Goal: Task Accomplishment & Management: Manage account settings

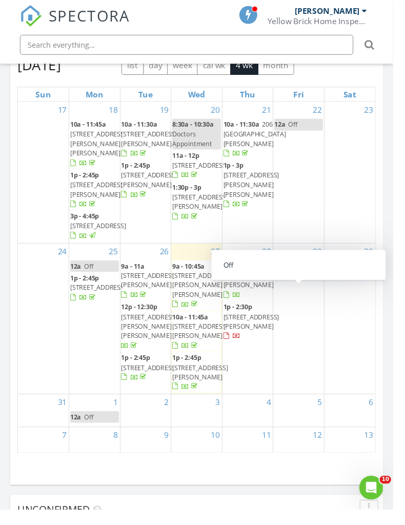
scroll to position [1126, 0]
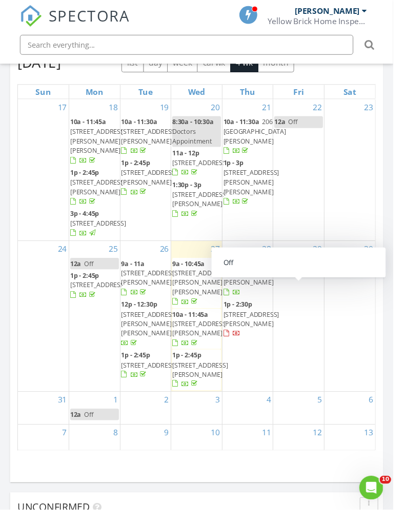
click at [155, 404] on div "2" at bounding box center [150, 420] width 52 height 33
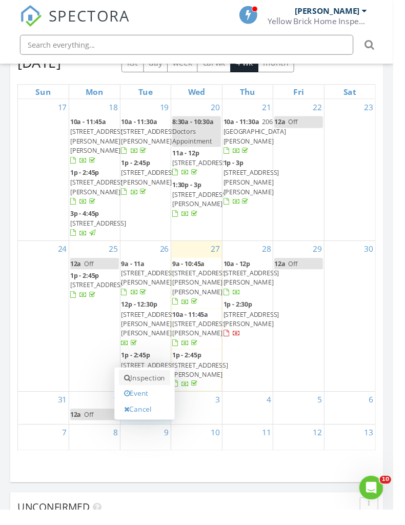
click at [153, 381] on link "Inspection" at bounding box center [149, 389] width 53 height 16
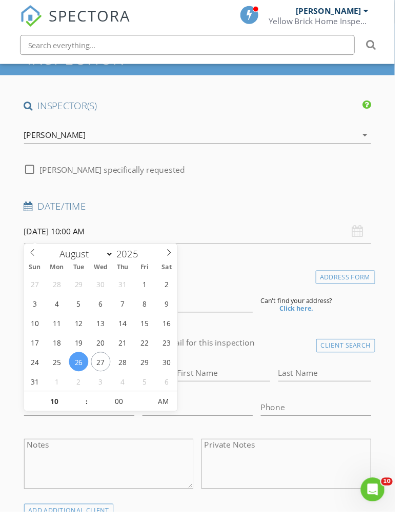
click at [91, 239] on input "[DATE] 10:00 AM" at bounding box center [203, 238] width 357 height 25
click at [183, 247] on input "08/26/2025 10:00 AM" at bounding box center [203, 238] width 357 height 25
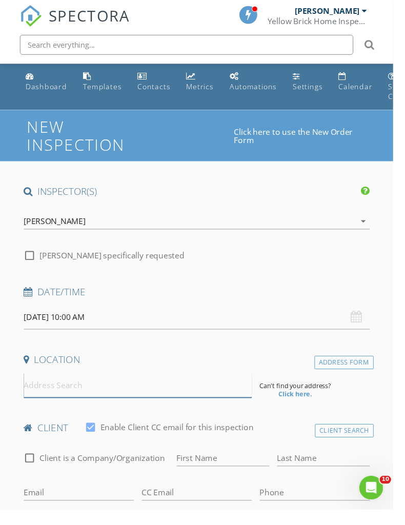
click at [148, 399] on input at bounding box center [142, 397] width 235 height 25
drag, startPoint x: 141, startPoint y: 421, endPoint x: 111, endPoint y: 402, distance: 35.6
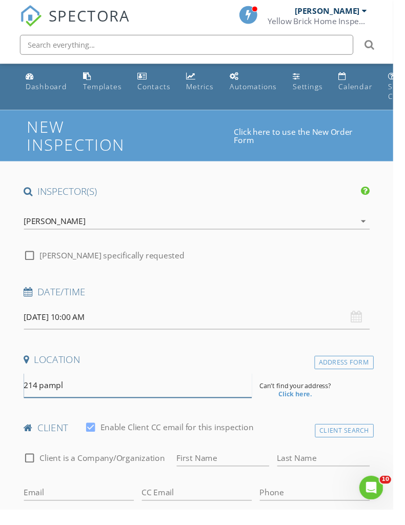
click at [111, 402] on input "214 pampl" at bounding box center [142, 397] width 235 height 25
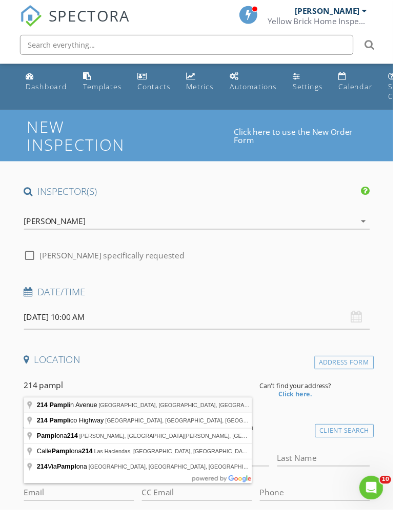
type input "214 Pamplin Avenue, Florence, AL, USA"
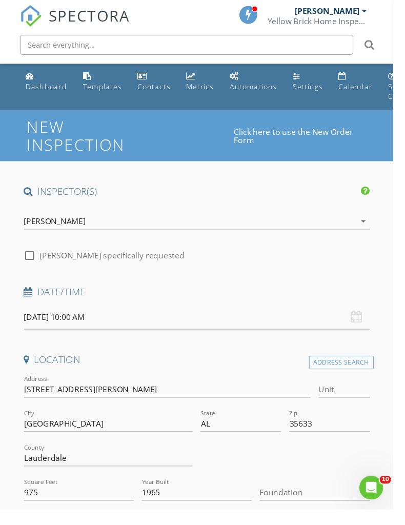
scroll to position [72, 0]
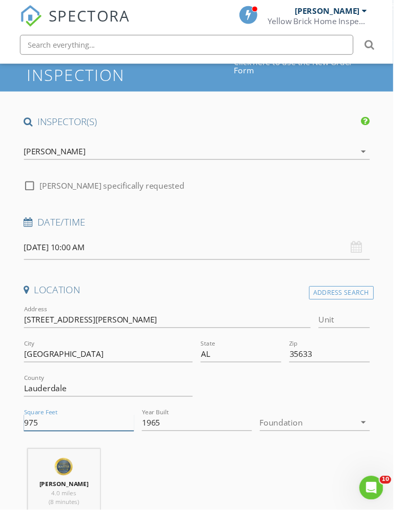
click at [73, 436] on input "975" at bounding box center [81, 435] width 113 height 17
type input "9"
type input "2400"
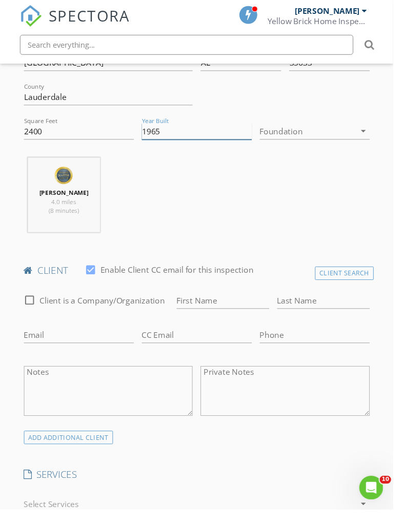
scroll to position [372, 0]
click at [234, 305] on input "First Name" at bounding box center [229, 309] width 95 height 17
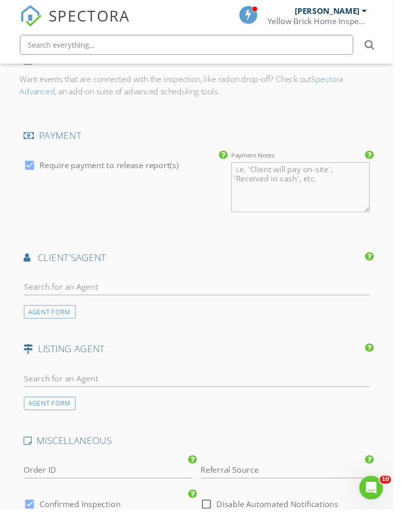
scroll to position [1095, 14]
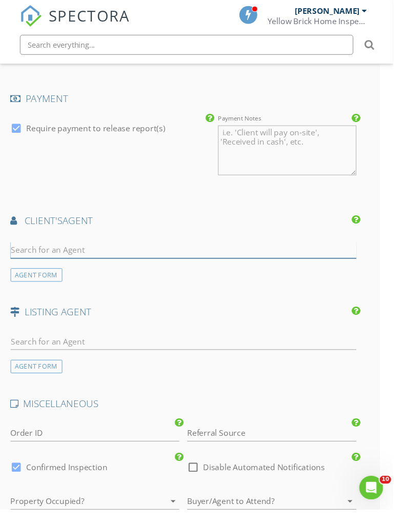
click at [220, 251] on input "text" at bounding box center [189, 257] width 357 height 17
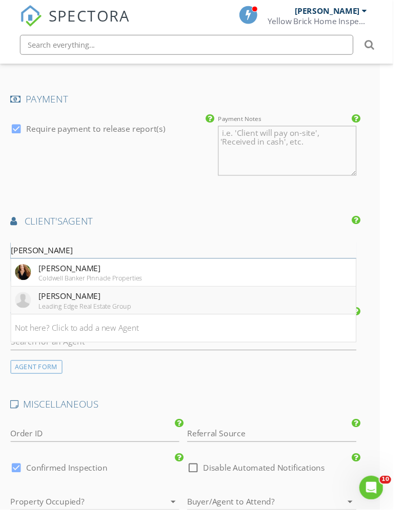
type input "Mary"
click at [66, 311] on div "Leading Edge Real Estate Group" at bounding box center [87, 315] width 95 height 8
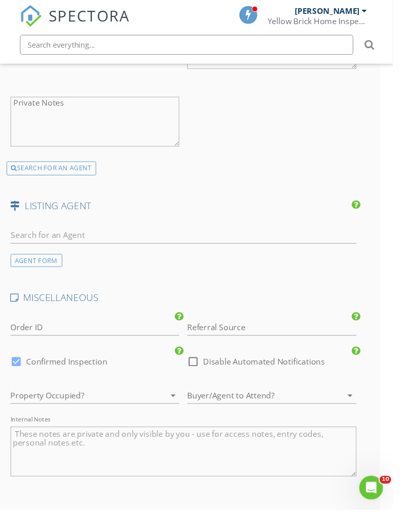
scroll to position [1435, 14]
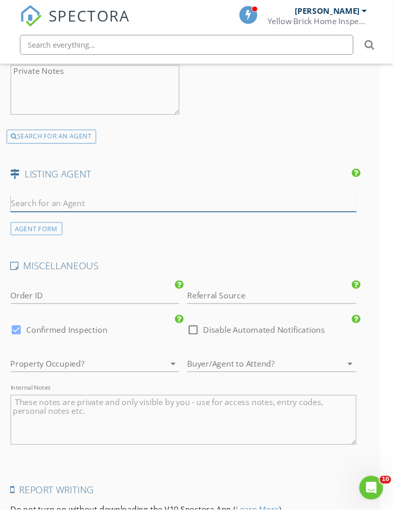
click at [168, 209] on input "text" at bounding box center [189, 210] width 357 height 17
type input "E"
click at [50, 234] on div "AGENT FORM" at bounding box center [37, 236] width 53 height 14
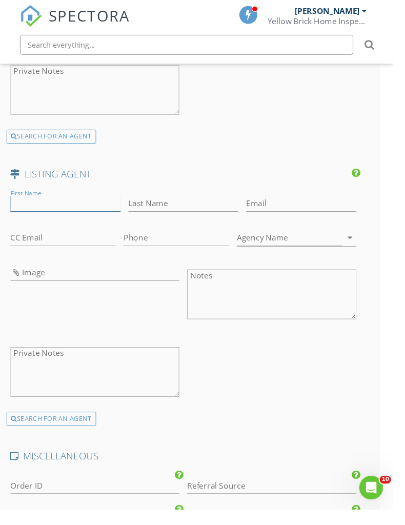
click at [70, 210] on input "First Name" at bounding box center [67, 210] width 113 height 17
type input "Eric"
type input "Fowler"
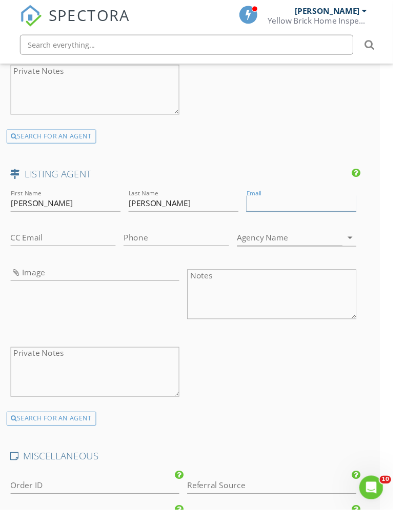
paste input "Eric.Fowler@MarMac.us"
type input "Eric.Fowler@MarMac.us"
click at [169, 237] on input "Phone" at bounding box center [181, 245] width 109 height 17
click at [174, 240] on input "Phone" at bounding box center [181, 245] width 109 height 17
paste input "256-226-0321"
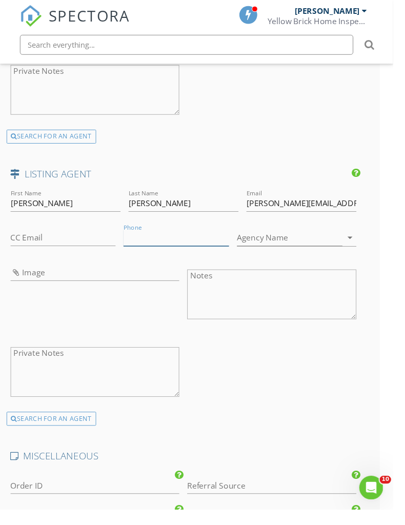
type input "256-226-0321"
click at [320, 430] on div "First Name Eric Last Name Fowler Email Eric.Fowler@MarMac.us CC Email Phone 256…" at bounding box center [189, 316] width 365 height 246
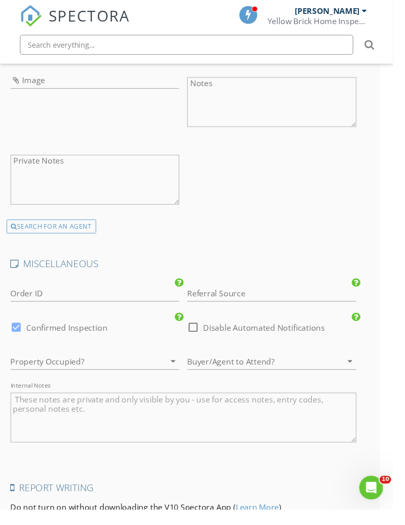
scroll to position [1658, 14]
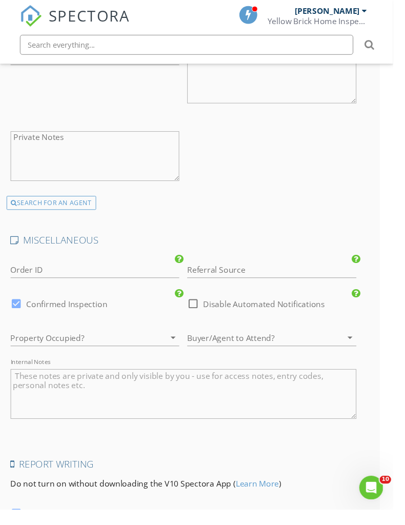
click at [126, 346] on div at bounding box center [84, 348] width 146 height 16
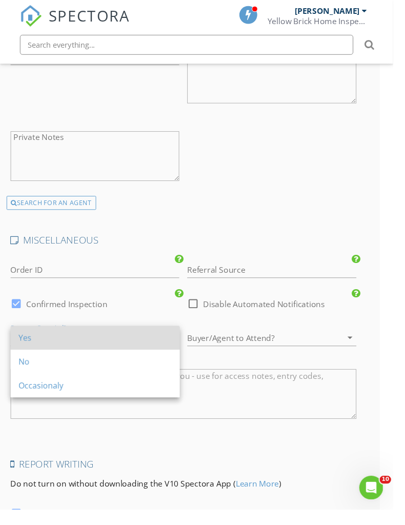
click at [114, 349] on div "Yes" at bounding box center [98, 348] width 158 height 12
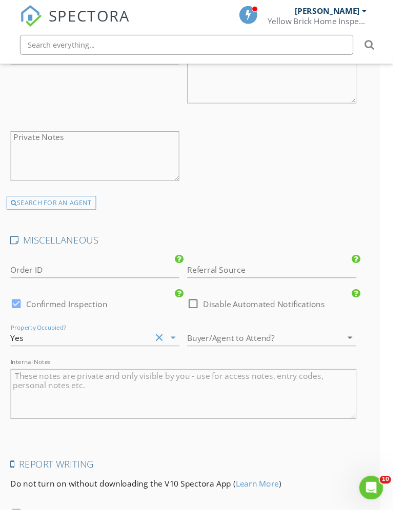
click at [238, 345] on div at bounding box center [266, 348] width 146 height 16
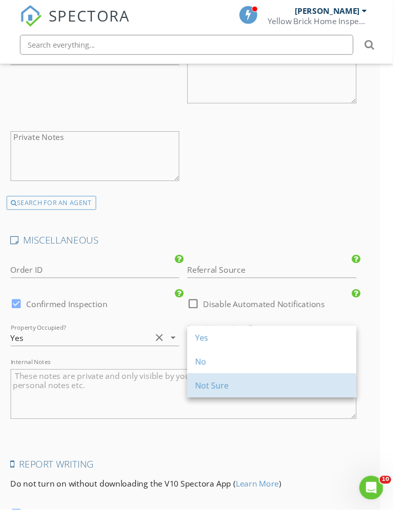
click at [241, 398] on div "Not Sure" at bounding box center [280, 397] width 158 height 12
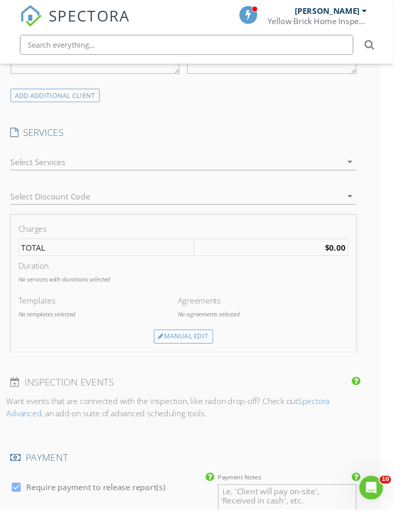
scroll to position [733, 14]
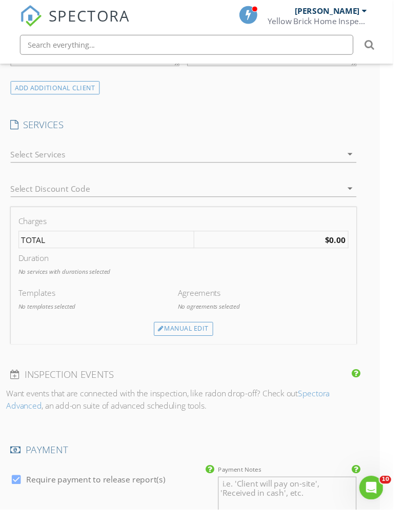
click at [259, 161] on div at bounding box center [182, 159] width 342 height 16
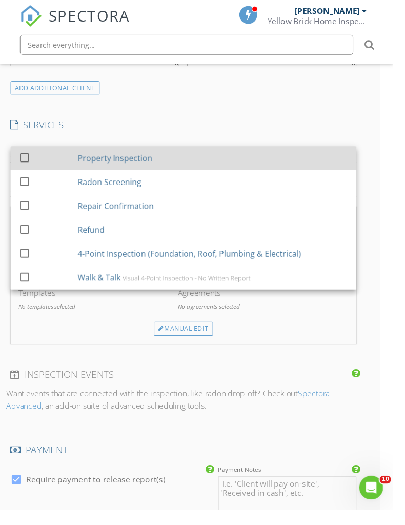
click at [228, 169] on div "Property Inspection" at bounding box center [220, 163] width 280 height 21
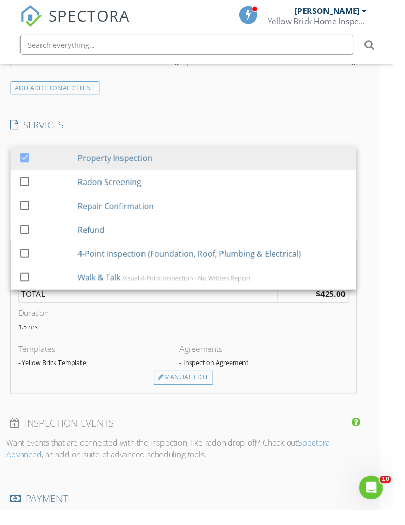
click at [363, 112] on div "INSPECTOR(S) check_box Bob Ozbirn PRIMARY Bob Ozbirn arrow_drop_down check_box_…" at bounding box center [189, 490] width 365 height 2065
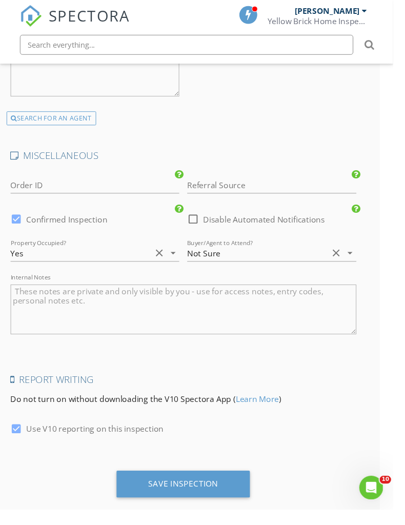
scroll to position [1794, 14]
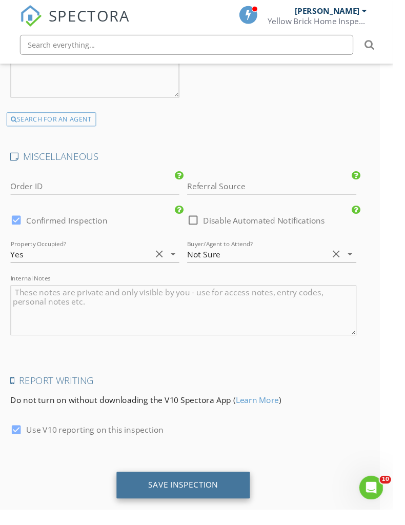
click at [208, 495] on div "Save Inspection" at bounding box center [189, 500] width 72 height 10
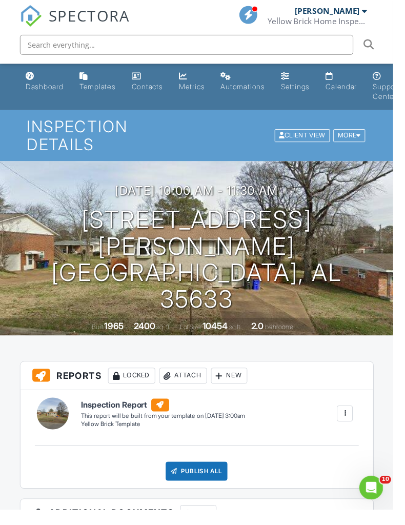
click at [44, 88] on div "Dashboard" at bounding box center [46, 89] width 39 height 9
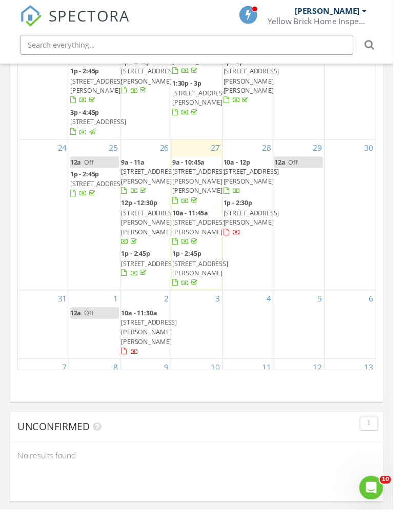
scroll to position [1234, 0]
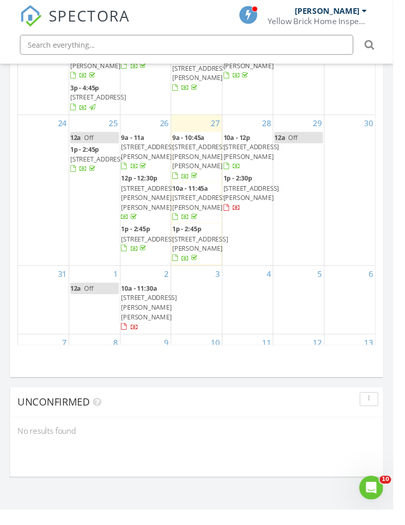
click at [143, 274] on div "2 10a - 11:30a 214 Pamplin Ave, Florence 35633" at bounding box center [150, 309] width 52 height 70
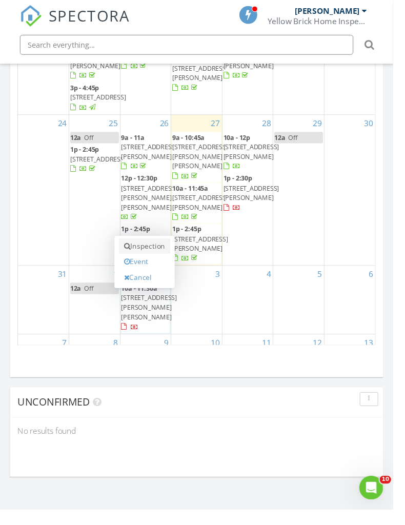
click at [149, 246] on link "Inspection" at bounding box center [149, 254] width 53 height 16
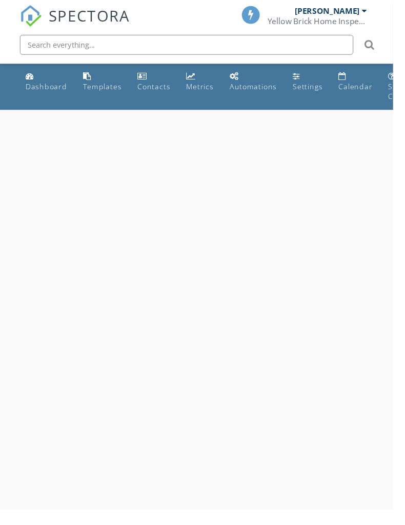
select select "8"
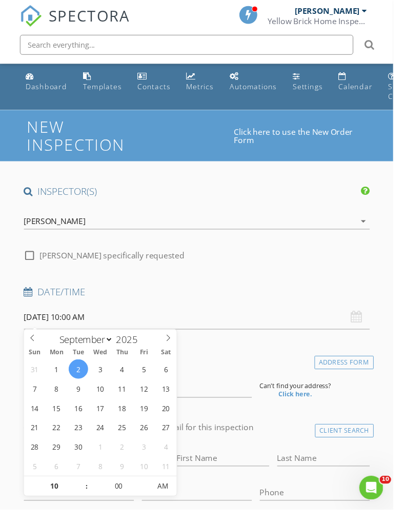
click at [111, 331] on input "09/02/2025 10:00 AM" at bounding box center [203, 327] width 357 height 25
type input "11"
type input "09/02/2025 11:00 AM"
click at [84, 498] on span at bounding box center [84, 496] width 7 height 10
type input "12"
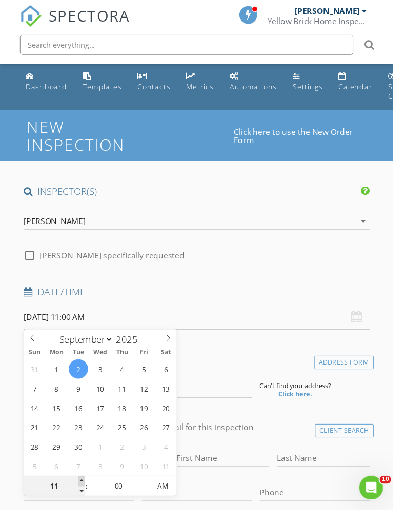
type input "09/02/2025 12:00 PM"
click at [84, 498] on span at bounding box center [84, 496] width 7 height 10
type input "01"
type input "09/02/2025 1:00 PM"
click at [84, 498] on span at bounding box center [84, 496] width 7 height 10
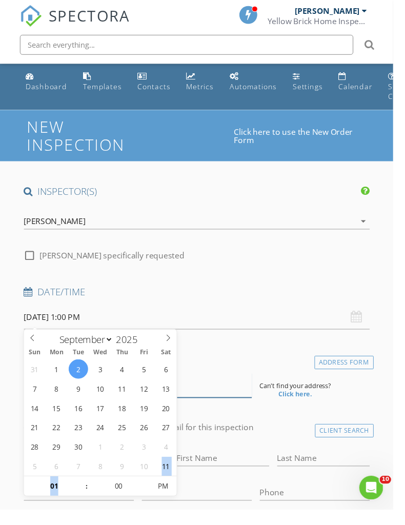
click at [237, 395] on input at bounding box center [142, 397] width 235 height 25
click at [326, 474] on input "Last Name" at bounding box center [333, 472] width 95 height 17
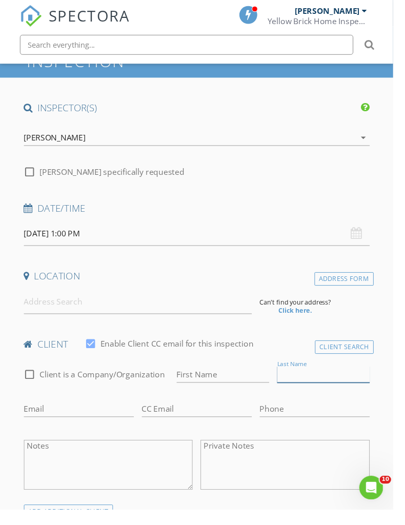
scroll to position [109, 0]
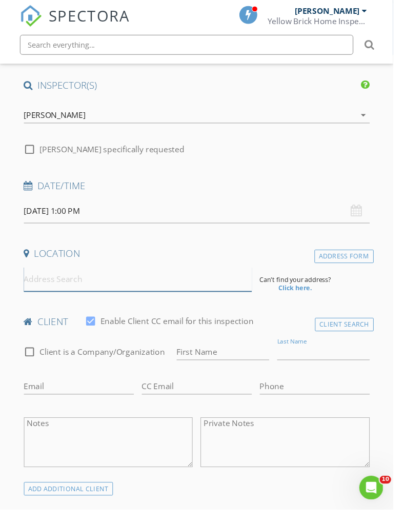
click at [164, 291] on input at bounding box center [142, 288] width 235 height 25
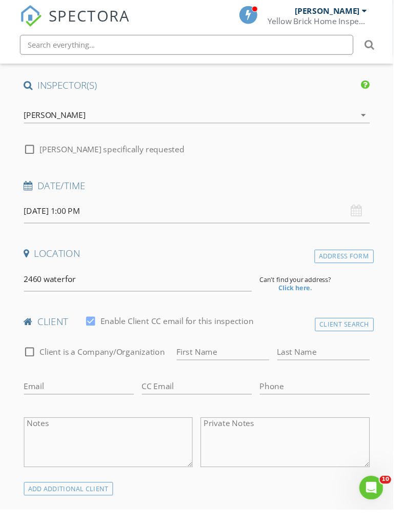
drag, startPoint x: 114, startPoint y: 312, endPoint x: -1, endPoint y: -110, distance: 437.1
click at [127, 295] on input "2460 waterfor" at bounding box center [142, 288] width 235 height 25
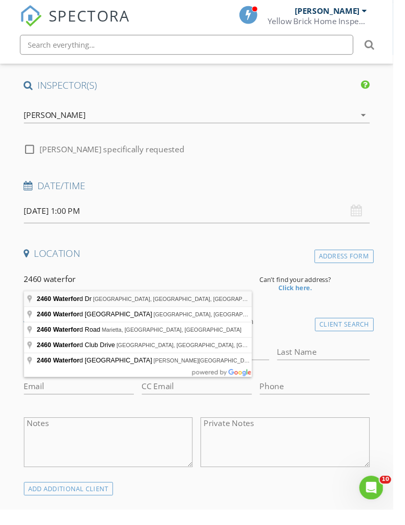
type input "2460 Waterford Dr, Muscle Shoals, AL, USA"
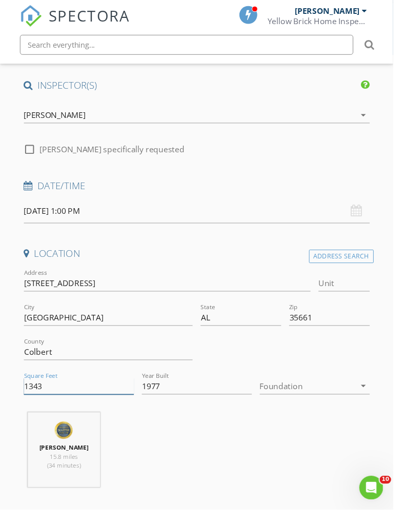
click at [67, 399] on input "1343" at bounding box center [81, 398] width 113 height 17
type input "1"
type input "2862"
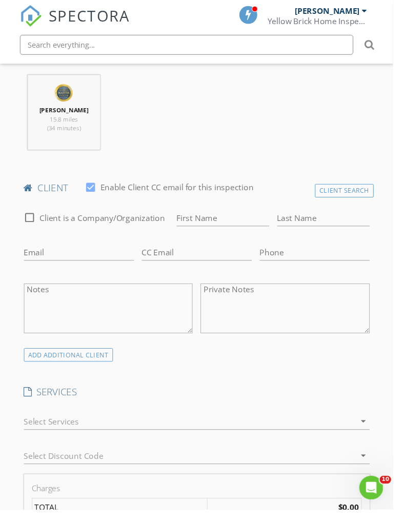
scroll to position [476, 0]
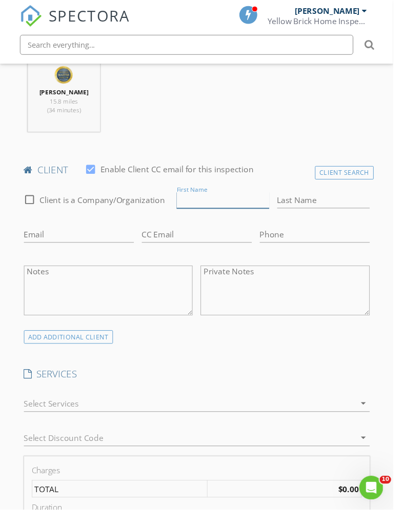
click at [217, 206] on input "First Name" at bounding box center [229, 206] width 95 height 17
type input "Chandler"
type input "Gagnon"
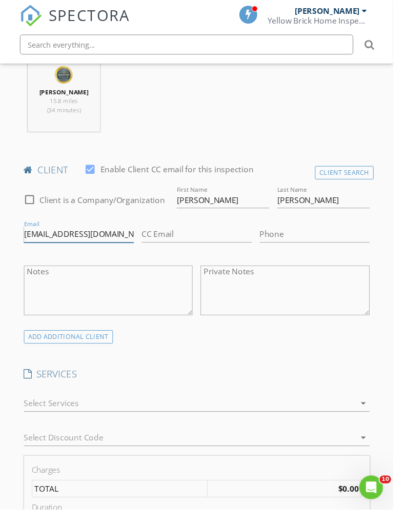
type input "ccgagnon15@gmail.com"
type input "901-828-5892"
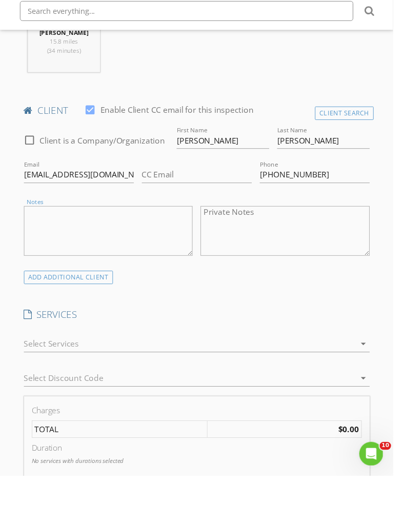
scroll to position [503, 0]
click at [298, 381] on div at bounding box center [196, 389] width 342 height 16
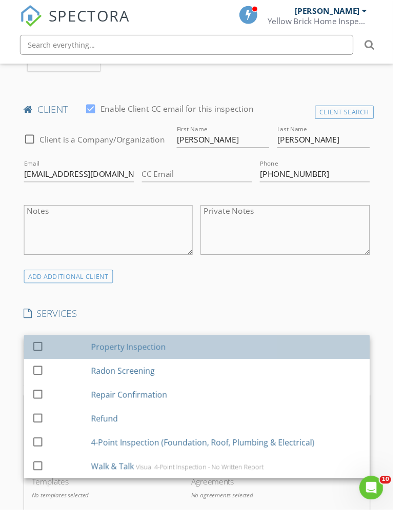
click at [274, 366] on div "check_box_outline_blank Property Inspection" at bounding box center [203, 357] width 340 height 23
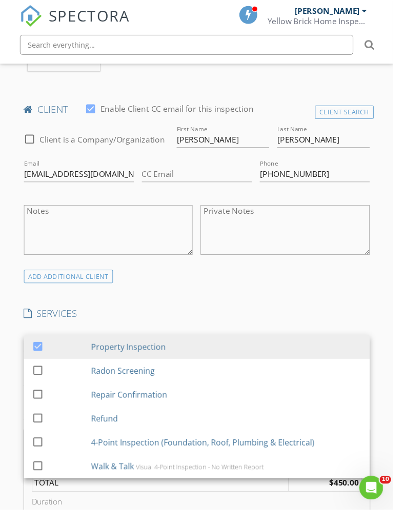
click at [310, 309] on div "INSPECTOR(S) check_box Bob Ozbirn PRIMARY Bob Ozbirn arrow_drop_down check_box_…" at bounding box center [203, 488] width 365 height 1671
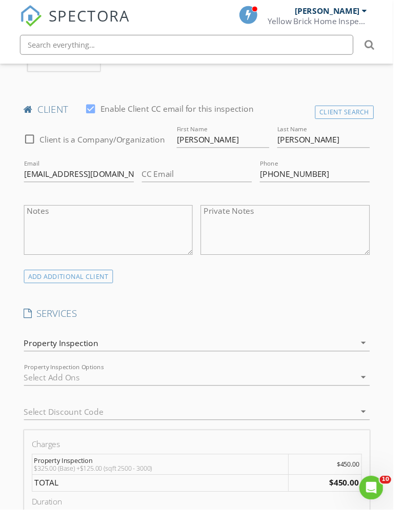
click at [278, 391] on div at bounding box center [196, 389] width 342 height 16
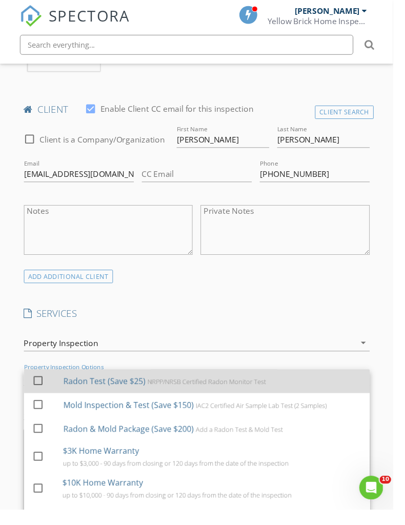
click at [272, 397] on div "Radon Test (Save $25) NRPP/NRSB Certified Radon Monitor Test" at bounding box center [219, 393] width 308 height 21
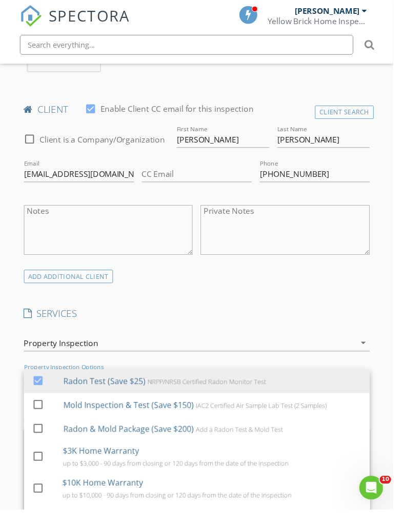
click at [341, 288] on div "ADD ADDITIONAL client" at bounding box center [203, 285] width 365 height 14
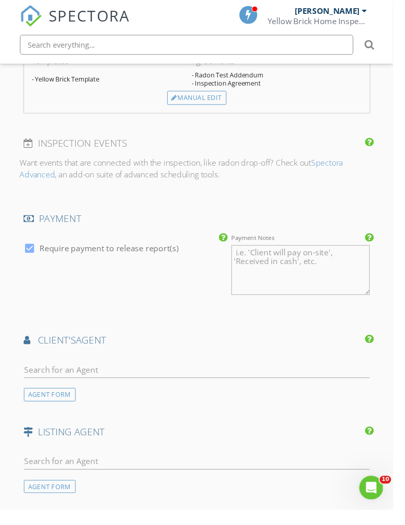
scroll to position [1056, 0]
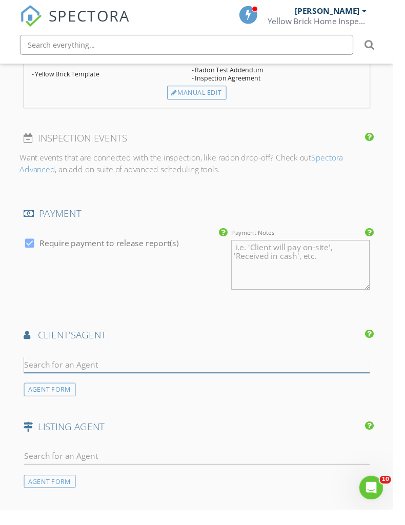
click at [251, 368] on input "text" at bounding box center [203, 375] width 357 height 17
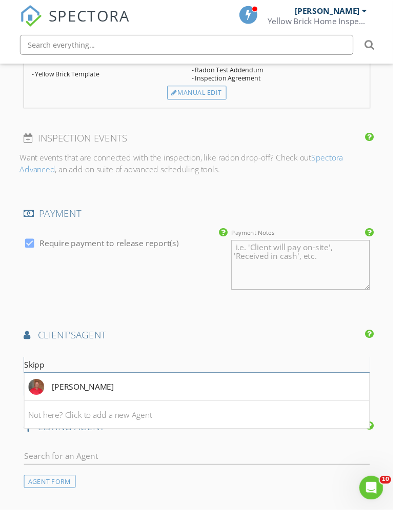
type input "Skipp"
drag, startPoint x: 251, startPoint y: 371, endPoint x: -1, endPoint y: -1056, distance: 1449.9
click at [101, 399] on div "Skipper Nugent" at bounding box center [86, 399] width 64 height 12
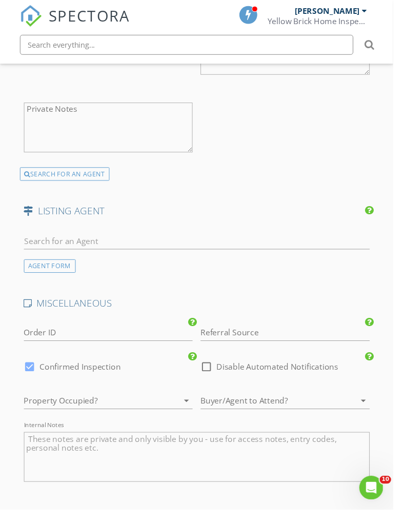
click at [167, 248] on input "text" at bounding box center [203, 248] width 357 height 17
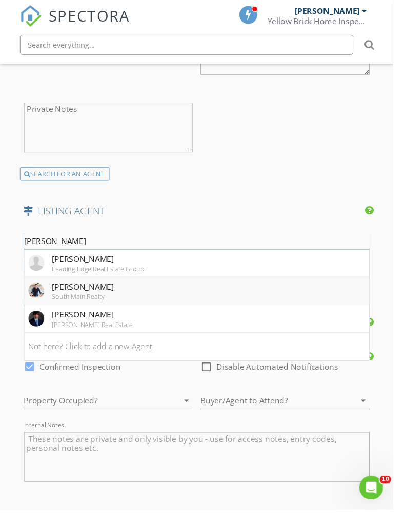
type input "Matt"
click at [78, 292] on div "Matt Golley" at bounding box center [86, 295] width 64 height 12
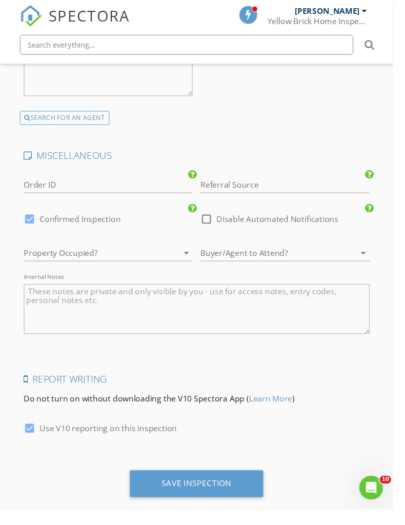
scroll to position [1826, 0]
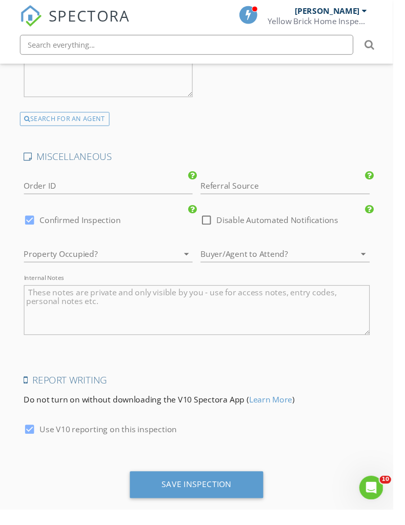
click at [183, 260] on div at bounding box center [178, 262] width 12 height 12
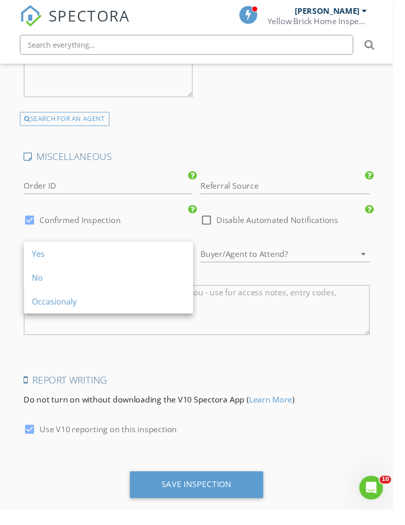
click at [171, 267] on div "Yes" at bounding box center [112, 262] width 158 height 12
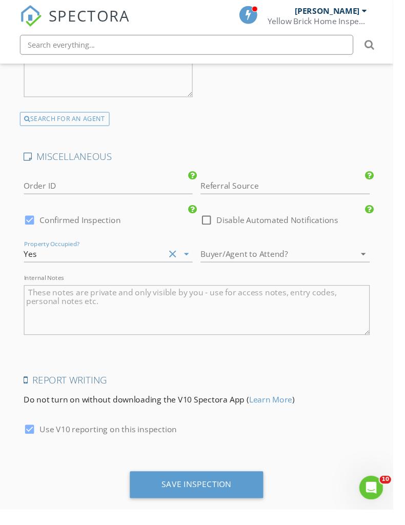
scroll to position [1817, 0]
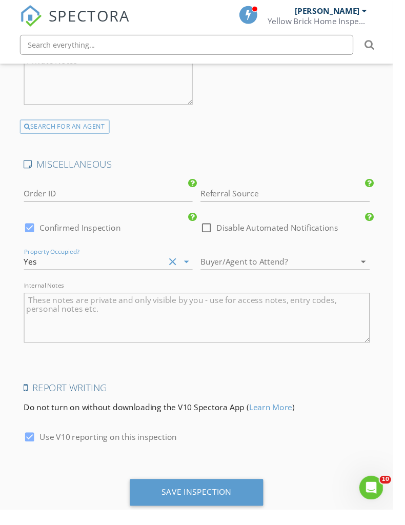
click at [255, 266] on div at bounding box center [280, 270] width 146 height 16
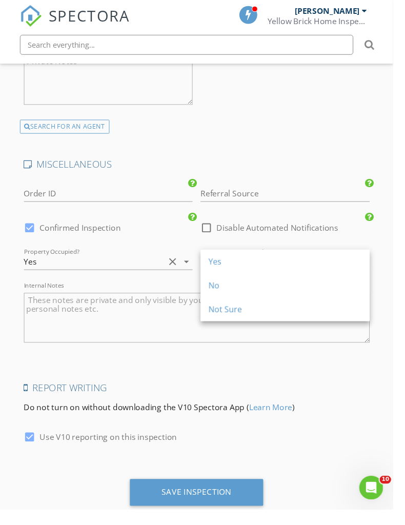
click at [251, 265] on div "Yes" at bounding box center [294, 270] width 158 height 12
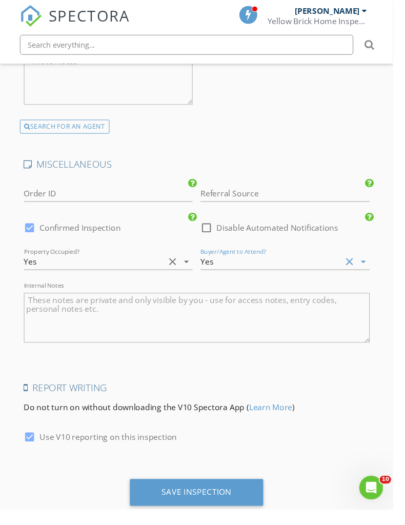
click at [129, 272] on div "Yes" at bounding box center [98, 270] width 146 height 16
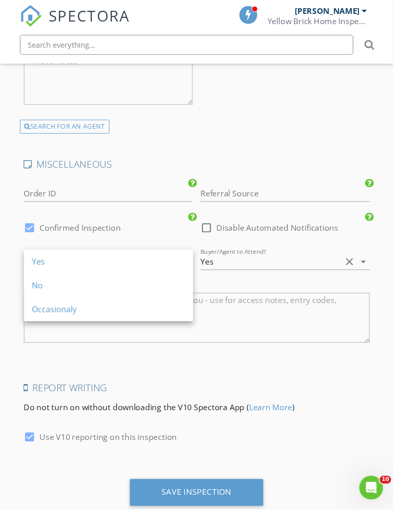
click at [129, 291] on div "No" at bounding box center [112, 294] width 158 height 12
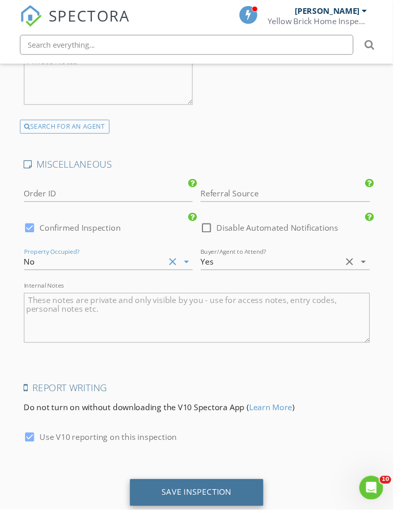
click at [208, 502] on div "Save Inspection" at bounding box center [203, 507] width 72 height 10
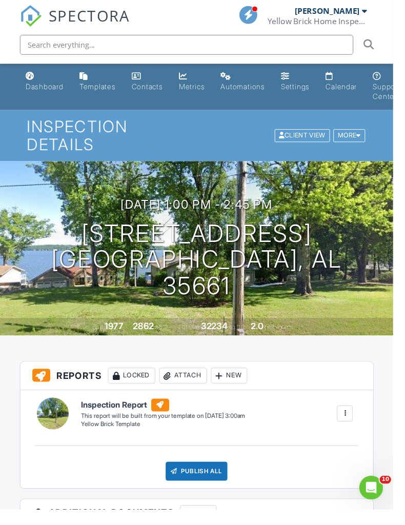
click at [38, 87] on div "Dashboard" at bounding box center [46, 89] width 39 height 9
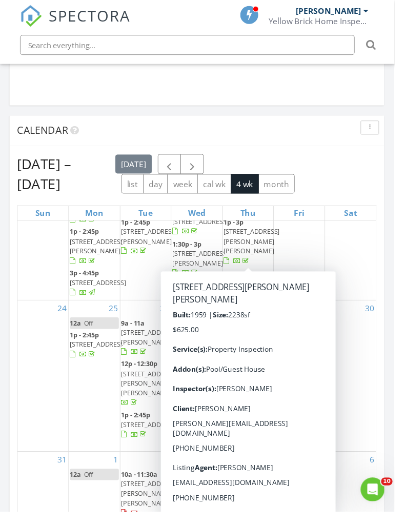
scroll to position [1062, 1]
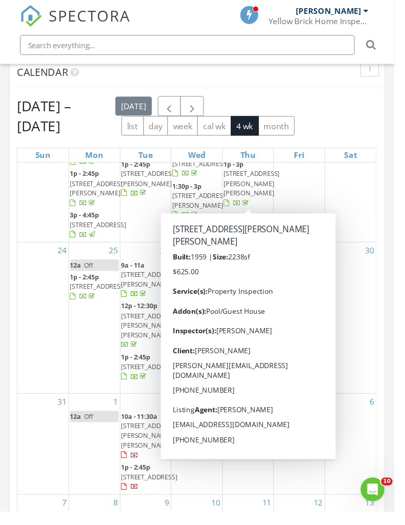
click at [312, 80] on div "Calendar" at bounding box center [194, 74] width 354 height 15
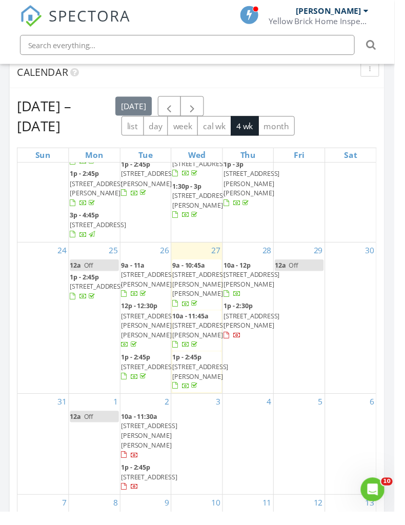
click at [296, 290] on div "29 12a Off" at bounding box center [307, 326] width 52 height 155
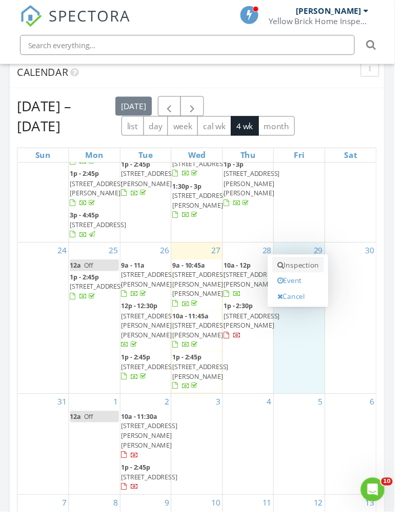
click at [311, 264] on link "Inspection" at bounding box center [306, 272] width 53 height 16
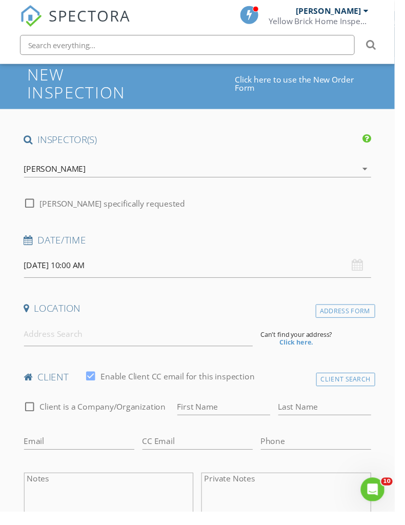
scroll to position [62, 0]
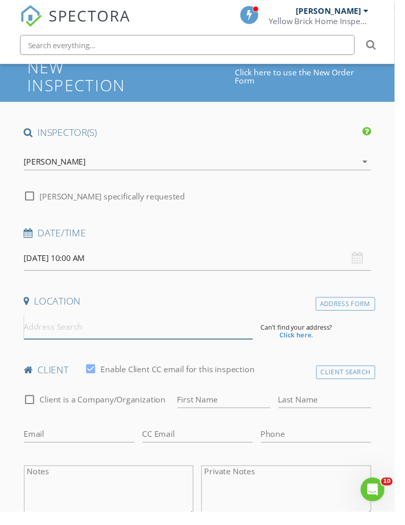
click at [156, 336] on input at bounding box center [142, 335] width 235 height 25
click at [78, 332] on input at bounding box center [142, 335] width 235 height 25
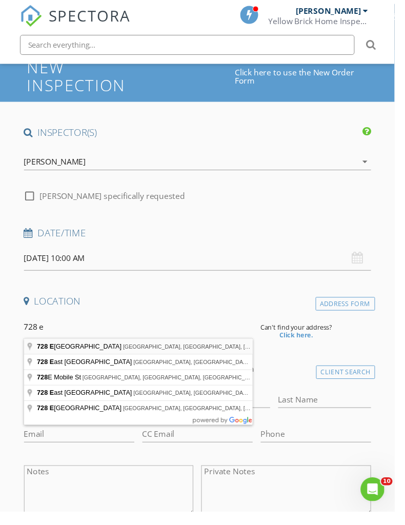
type input "[STREET_ADDRESS]"
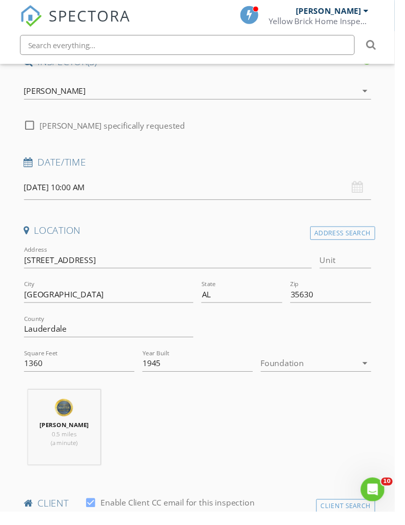
scroll to position [135, 0]
click at [314, 374] on div at bounding box center [317, 372] width 99 height 16
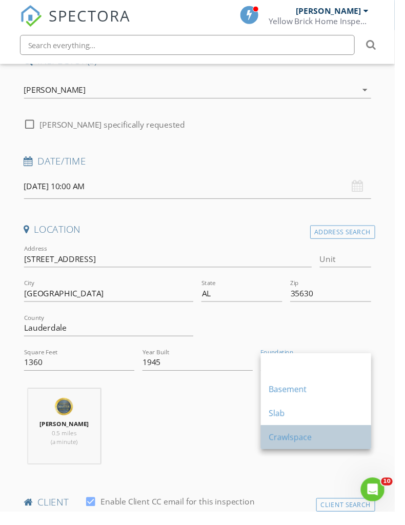
click at [312, 441] on div "Crawlspace" at bounding box center [324, 449] width 97 height 25
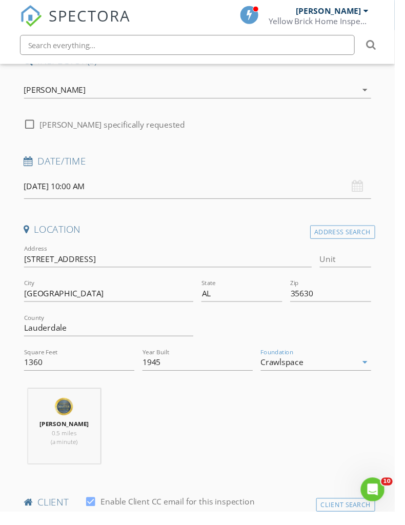
click at [224, 444] on div "[PERSON_NAME] 0.5 miles (a minute)" at bounding box center [203, 441] width 365 height 85
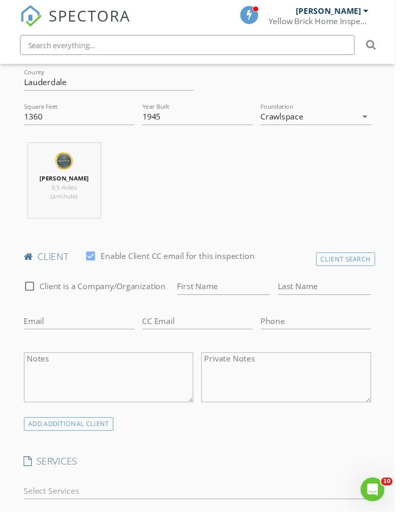
scroll to position [418, 0]
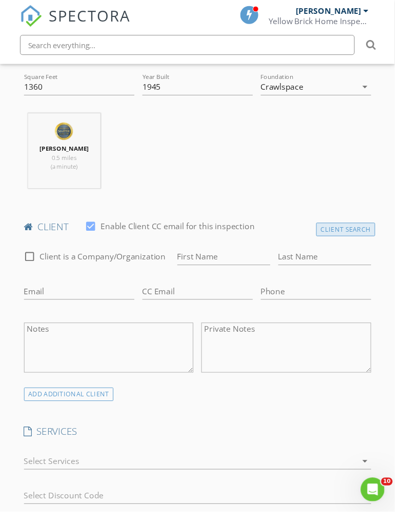
click at [371, 234] on div "Client Search" at bounding box center [355, 236] width 61 height 14
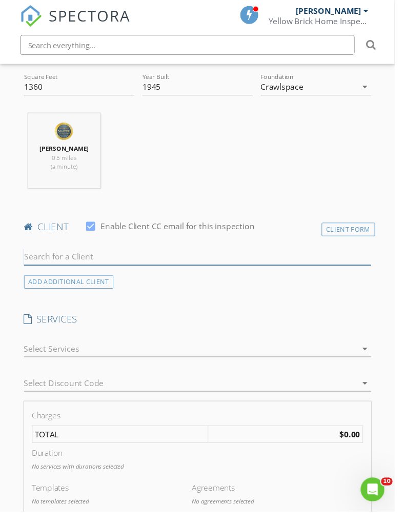
click at [213, 265] on input "text" at bounding box center [203, 264] width 357 height 17
type input "J"
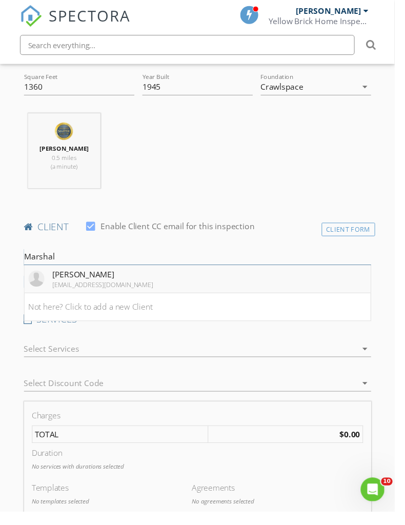
type input "Marshal"
click at [97, 291] on div "[EMAIL_ADDRESS][DOMAIN_NAME]" at bounding box center [106, 292] width 104 height 8
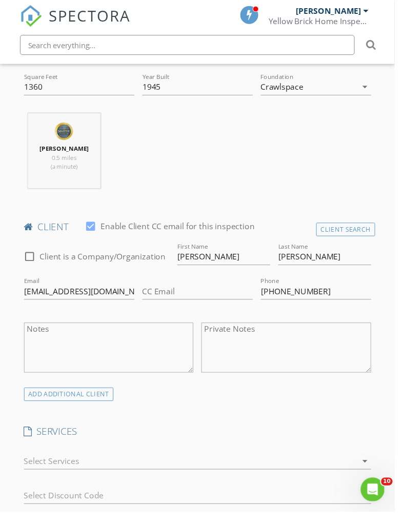
scroll to position [422, 0]
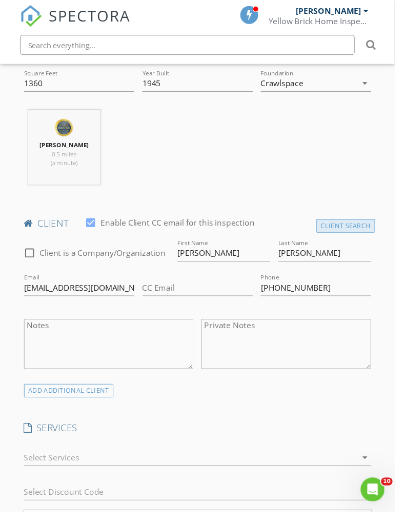
click at [368, 231] on div "Client Search" at bounding box center [355, 232] width 61 height 14
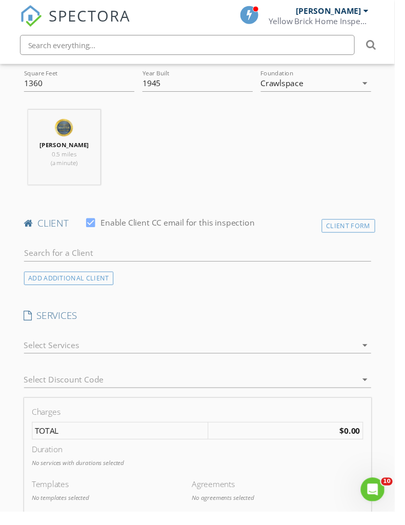
click at [81, 289] on div "ADD ADDITIONAL client" at bounding box center [71, 286] width 92 height 14
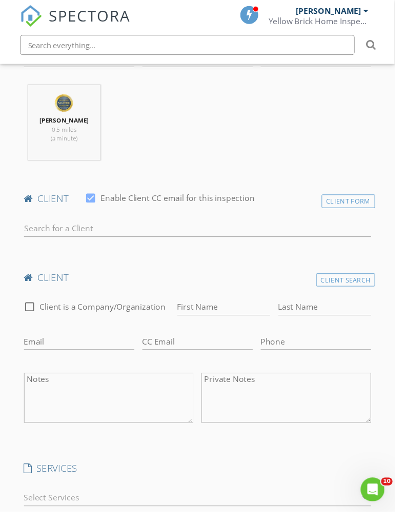
scroll to position [438, 0]
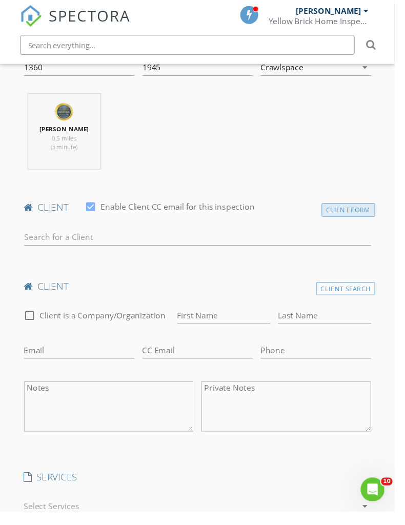
click at [358, 212] on div "Client Form" at bounding box center [357, 216] width 55 height 14
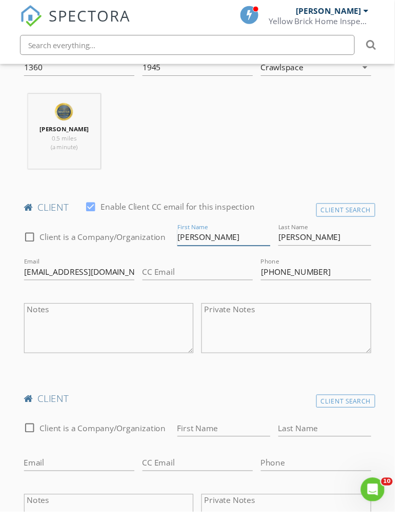
click at [253, 242] on input "[PERSON_NAME]" at bounding box center [229, 244] width 95 height 17
type input "K"
type input "[PERSON_NAME]"
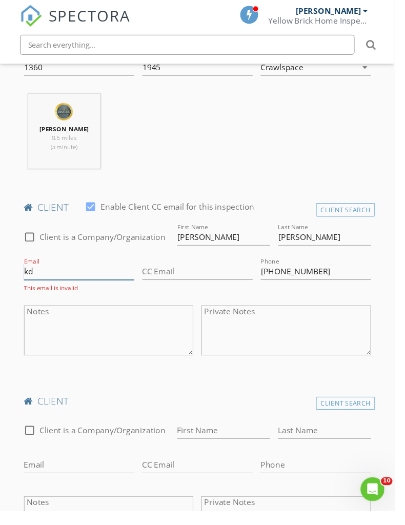
type input "k"
type input "4"
paste input "[PHONE_NUMBER]"
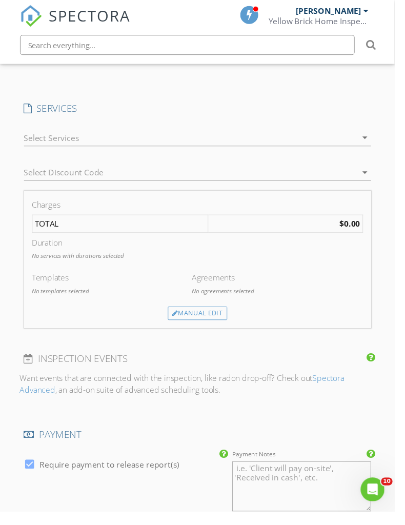
scroll to position [960, 0]
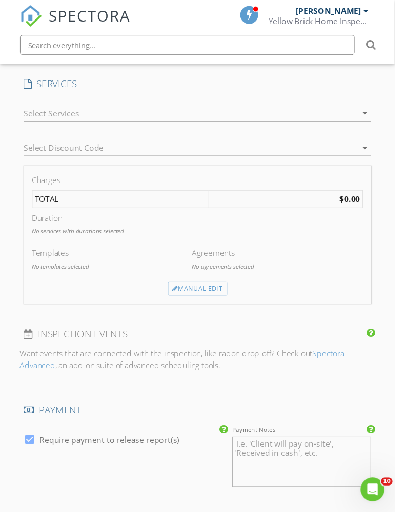
type input "931-446-6113"
click at [287, 117] on div at bounding box center [196, 116] width 342 height 16
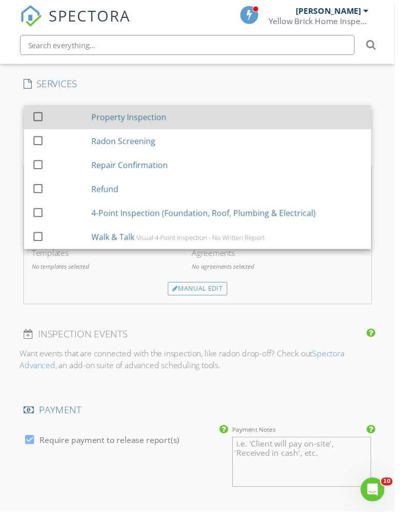
click at [278, 120] on div "Property Inspection" at bounding box center [233, 120] width 280 height 21
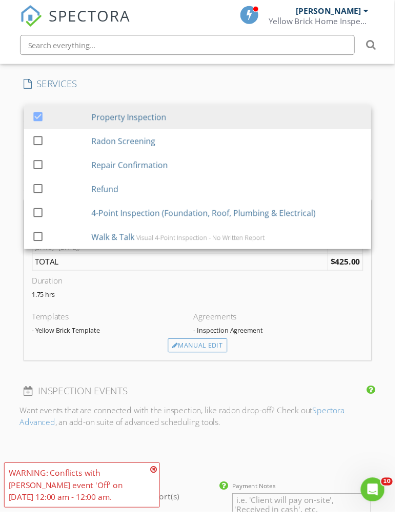
click at [360, 383] on div "INSPECTOR(S) check_box Bob Ozbirn PRIMARY Bob Ozbirn arrow_drop_down check_box_…" at bounding box center [203, 162] width 365 height 1863
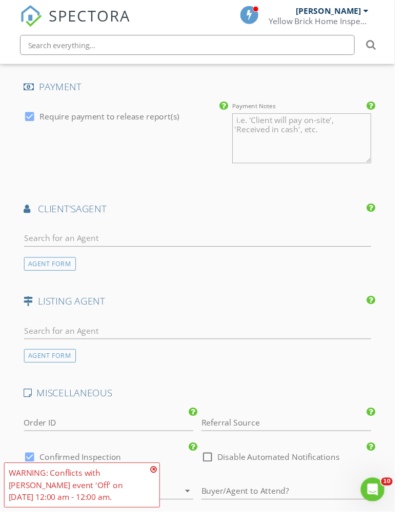
scroll to position [1360, 0]
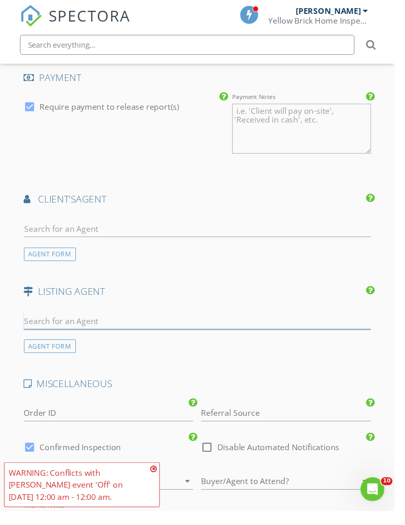
click at [226, 322] on input "text" at bounding box center [203, 330] width 357 height 17
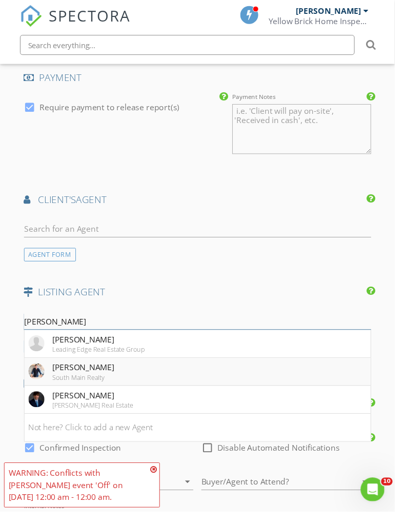
type input "Matt"
click at [112, 369] on li "Matt Golley South Main Realty" at bounding box center [203, 381] width 356 height 29
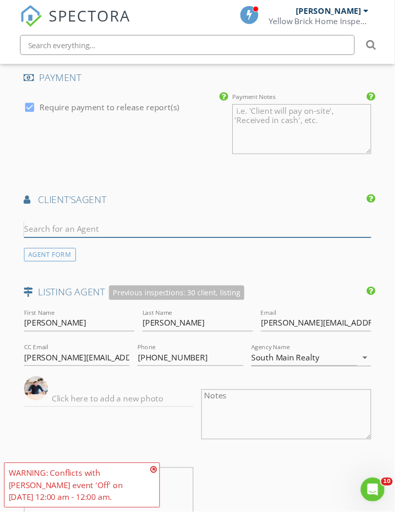
click at [133, 227] on input "text" at bounding box center [203, 235] width 357 height 17
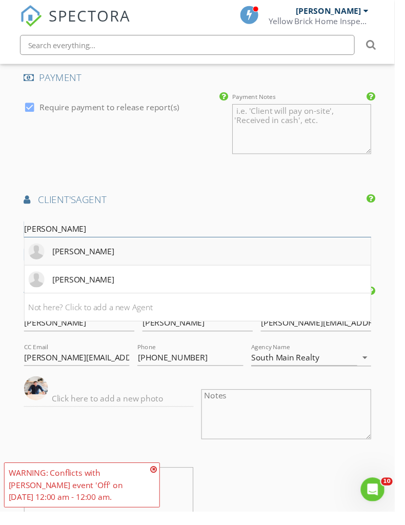
type input "[PERSON_NAME]"
click at [63, 252] on div "[PERSON_NAME]" at bounding box center [86, 258] width 64 height 12
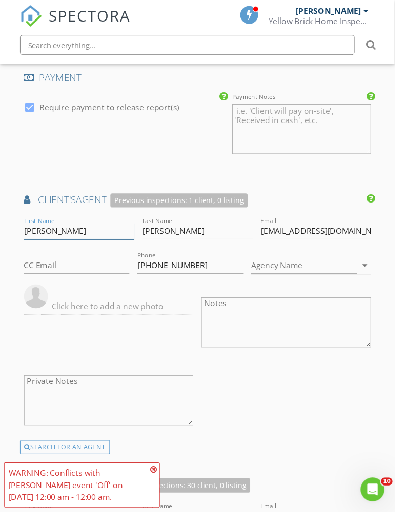
click at [56, 229] on input "[PERSON_NAME]" at bounding box center [81, 237] width 113 height 17
type input "J"
click at [307, 229] on input "[EMAIL_ADDRESS][DOMAIN_NAME]" at bounding box center [324, 237] width 113 height 17
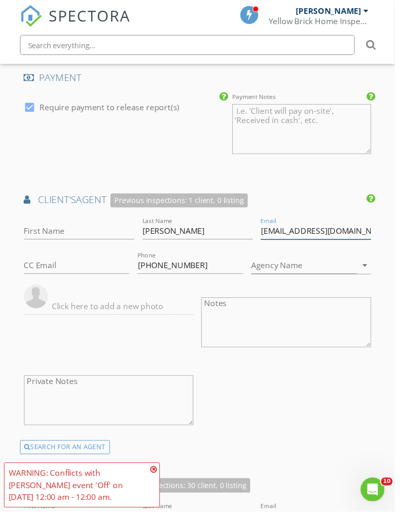
click at [307, 229] on input "jamesmarshall.jd@gmail.com" at bounding box center [324, 237] width 113 height 17
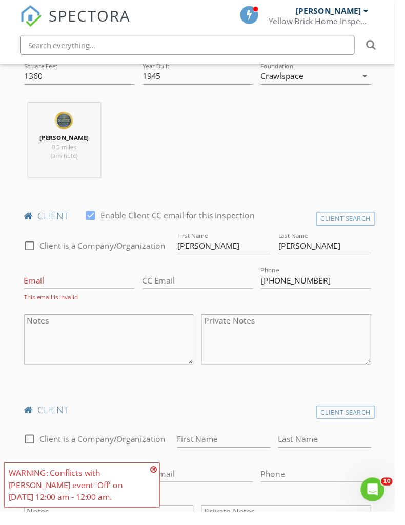
scroll to position [430, 0]
click at [83, 287] on input "Email" at bounding box center [81, 287] width 113 height 17
paste input "jamesmarshall.jd@gmail.com"
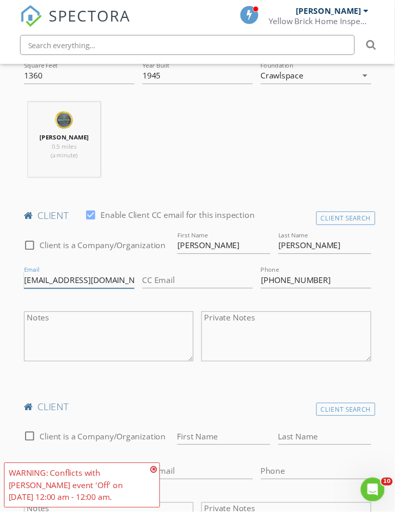
type input "jamesmarshall.jd@gmail.com"
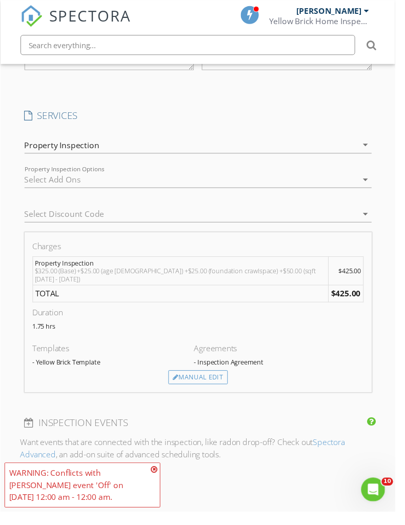
scroll to position [925, 0]
click at [221, 218] on div at bounding box center [189, 219] width 328 height 16
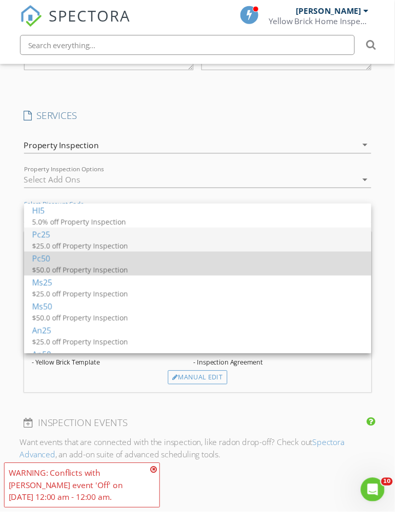
click at [147, 274] on div "$50.0 off Property Inspection" at bounding box center [135, 276] width 205 height 11
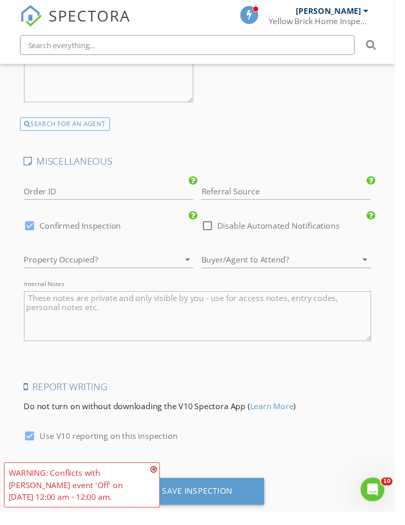
scroll to position [1986, 0]
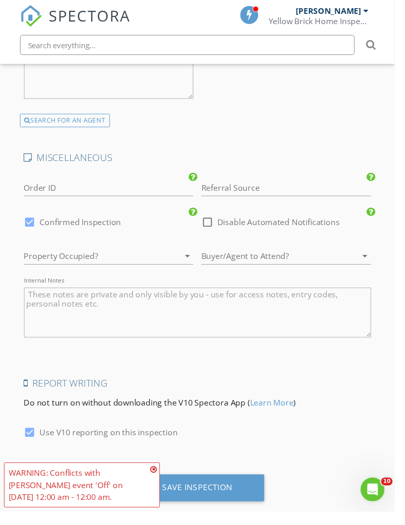
click at [154, 262] on div at bounding box center [98, 263] width 146 height 16
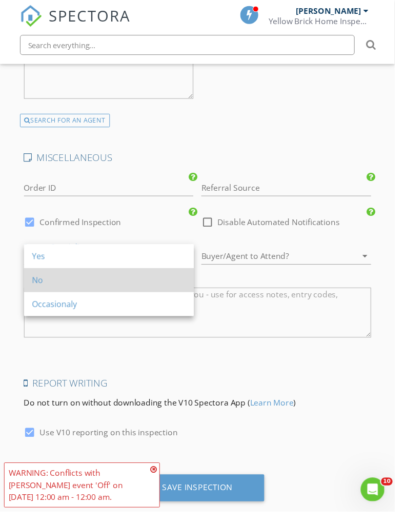
click at [150, 279] on div "No" at bounding box center [112, 288] width 158 height 25
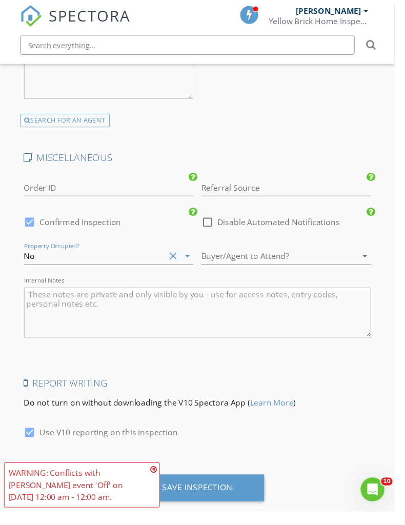
click at [249, 259] on div at bounding box center [280, 263] width 146 height 16
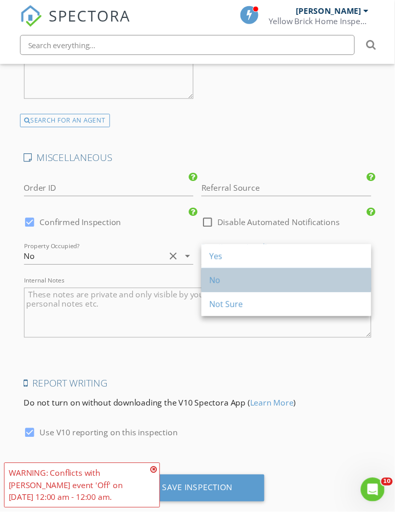
click at [247, 287] on div "No" at bounding box center [294, 288] width 158 height 12
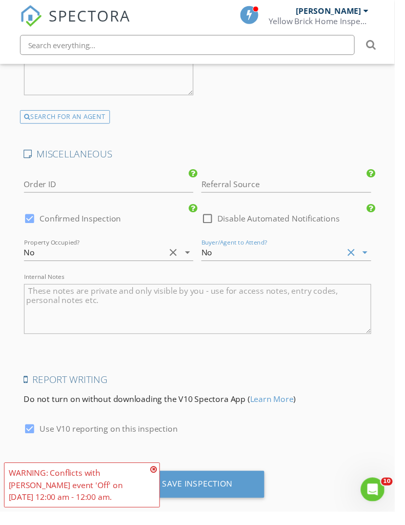
scroll to position [1989, 0]
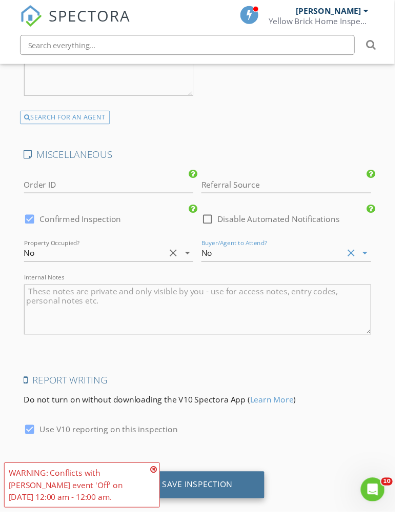
click at [233, 501] on div "Save Inspection" at bounding box center [203, 498] width 138 height 28
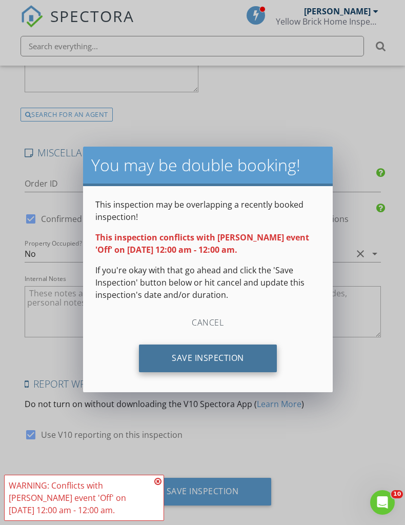
click at [254, 366] on div "Save Inspection" at bounding box center [208, 359] width 138 height 28
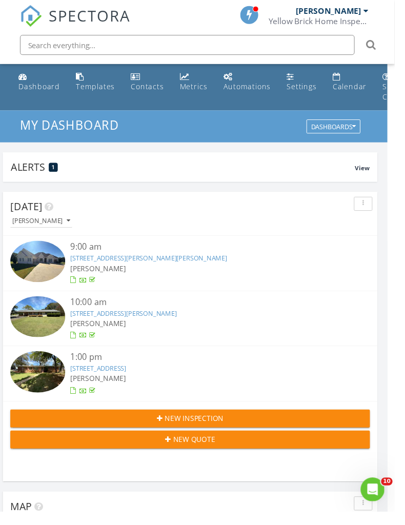
scroll to position [1755, 406]
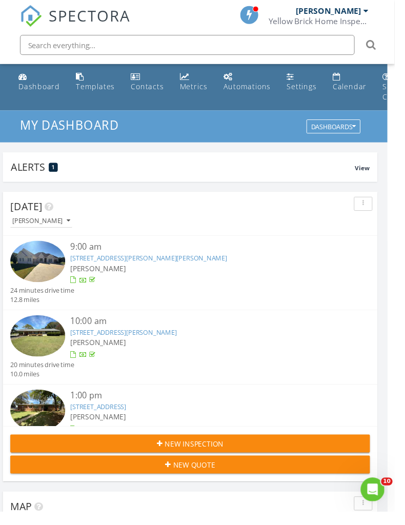
click at [169, 44] on input "text" at bounding box center [193, 46] width 344 height 21
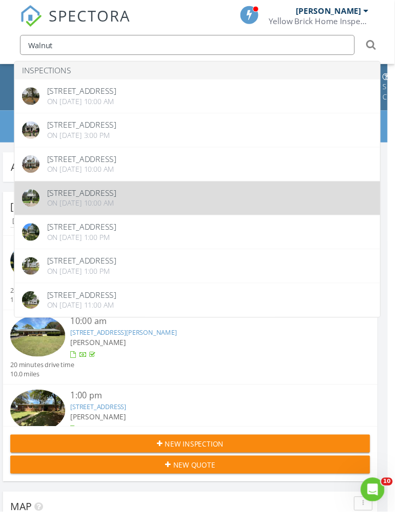
type input "Walnut"
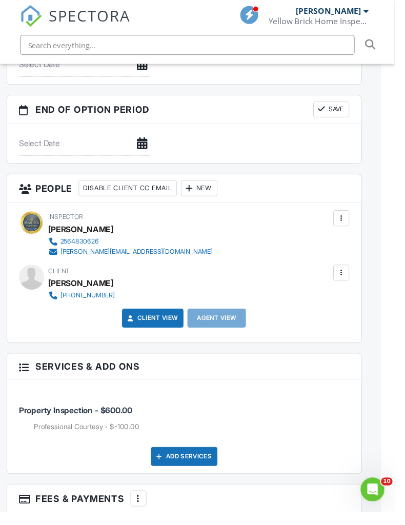
scroll to position [1040, 17]
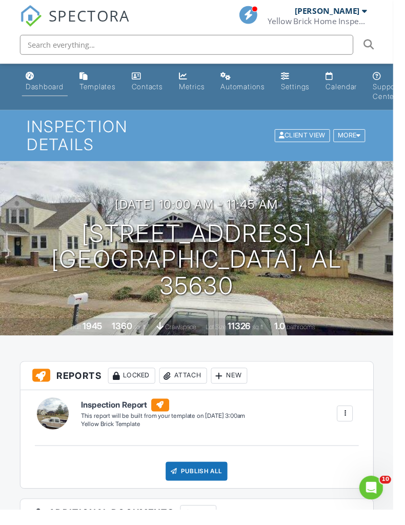
click at [47, 92] on div "Dashboard" at bounding box center [46, 89] width 39 height 9
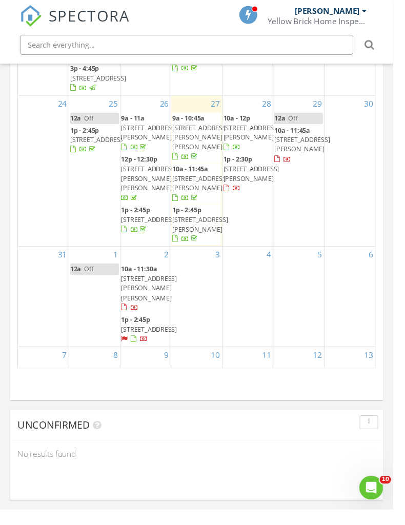
scroll to position [64, 0]
click at [147, 336] on span "2460 Waterford Dr, Muscle Shoals 35661" at bounding box center [153, 340] width 57 height 9
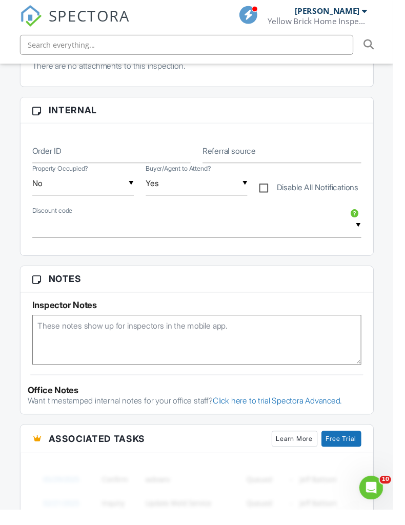
scroll to position [488, 0]
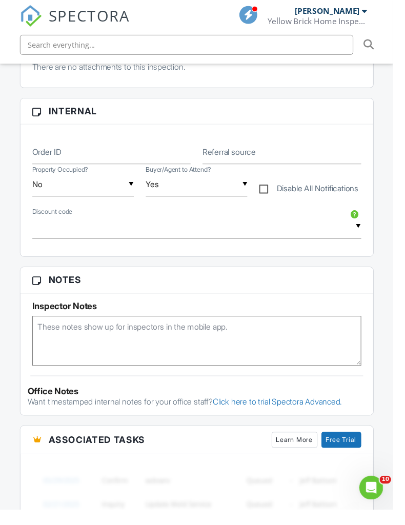
click at [272, 194] on label "Disable All Notifications" at bounding box center [318, 195] width 102 height 13
click at [272, 192] on input "Disable All Notifications" at bounding box center [270, 189] width 7 height 7
checkbox input "true"
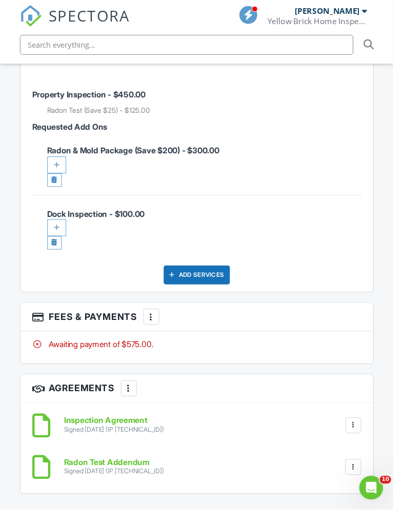
scroll to position [1645, 0]
click at [158, 324] on div at bounding box center [156, 326] width 10 height 10
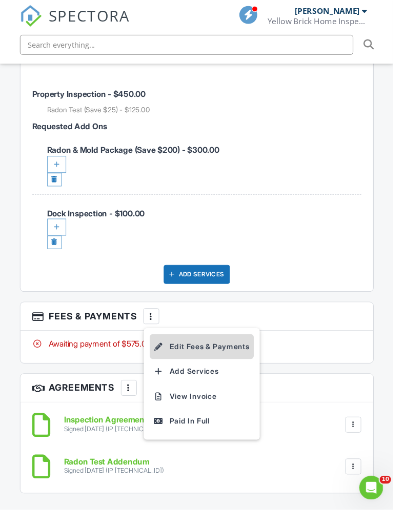
click at [185, 355] on li "Edit Fees & Payments" at bounding box center [207, 357] width 107 height 26
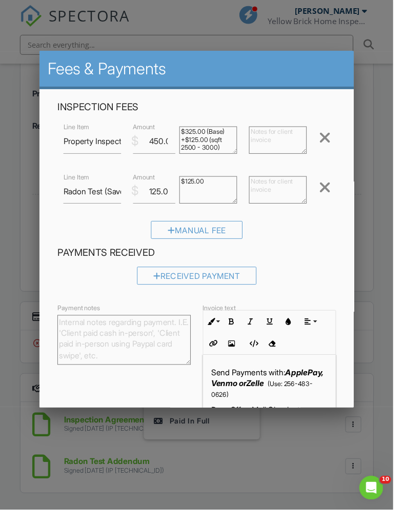
click at [341, 194] on div at bounding box center [334, 193] width 12 height 16
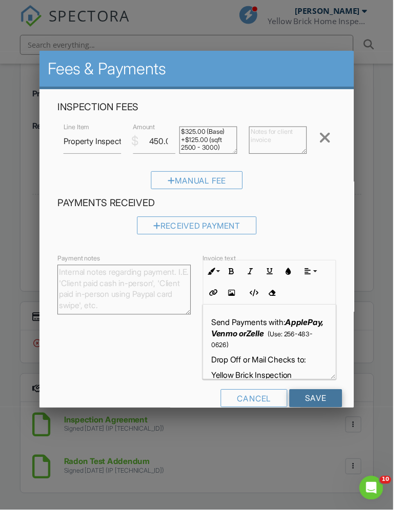
click at [337, 411] on input "Save" at bounding box center [325, 410] width 54 height 18
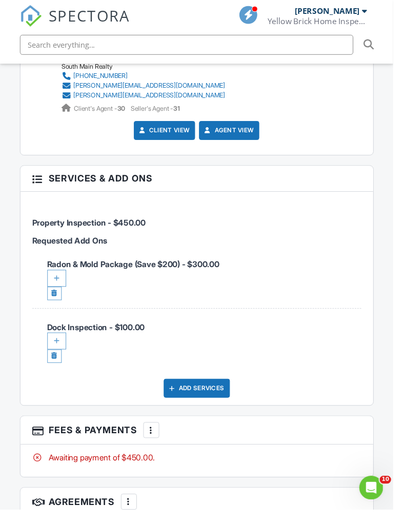
scroll to position [1642, 0]
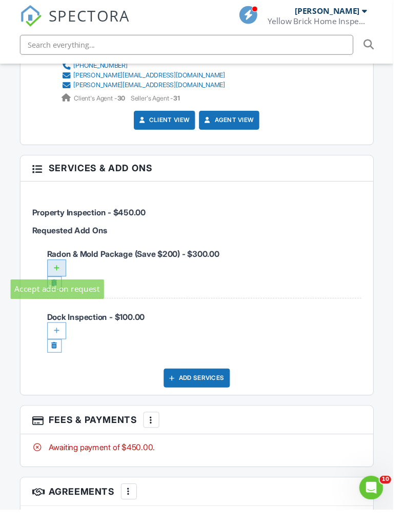
click at [60, 274] on div at bounding box center [58, 276] width 19 height 17
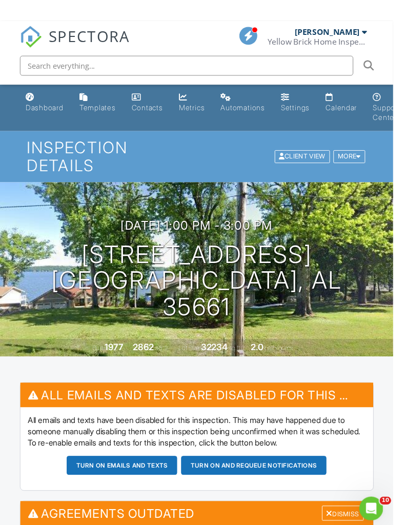
scroll to position [199, 0]
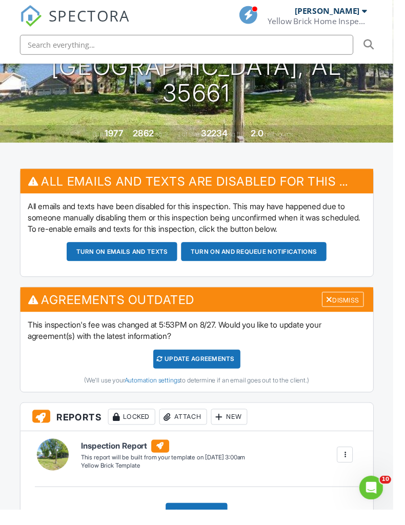
click at [133, 259] on button "Turn on emails and texts" at bounding box center [126, 259] width 114 height 19
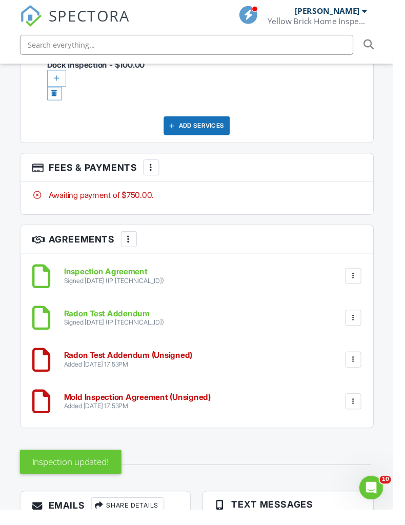
scroll to position [1729, 0]
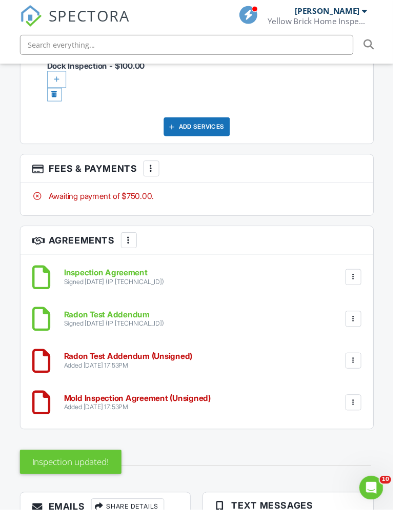
click at [364, 367] on div at bounding box center [364, 372] width 10 height 10
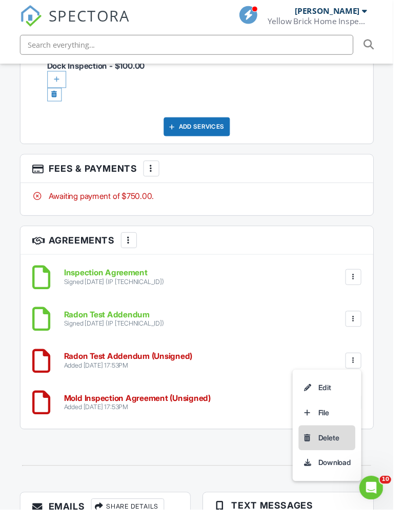
click at [340, 453] on li "Delete" at bounding box center [337, 452] width 58 height 26
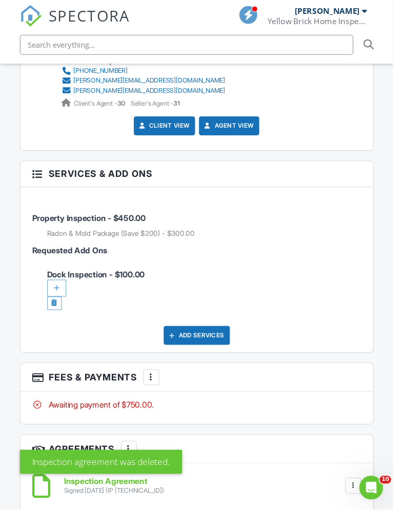
scroll to position [1555, 0]
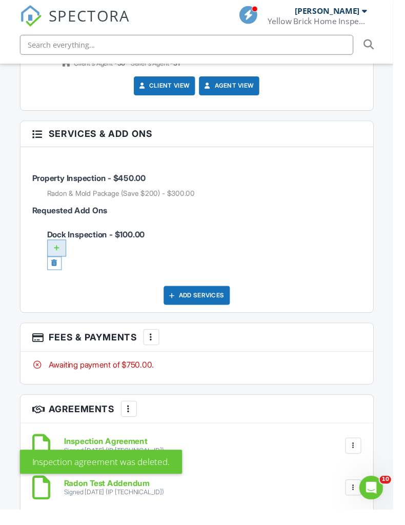
click at [64, 252] on div at bounding box center [58, 255] width 19 height 17
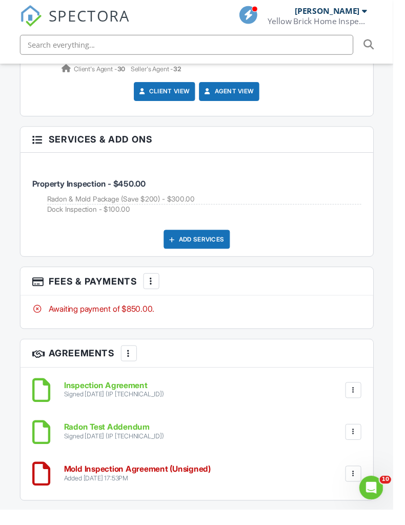
scroll to position [1546, 0]
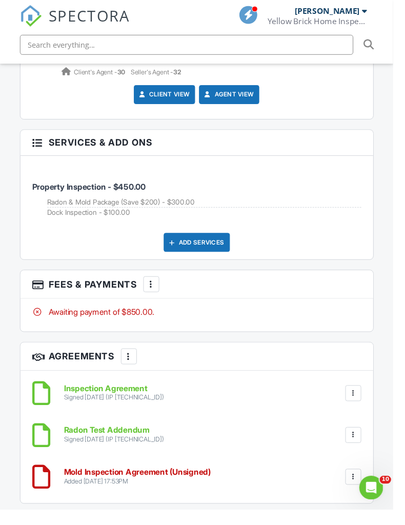
click at [158, 289] on div at bounding box center [156, 293] width 10 height 10
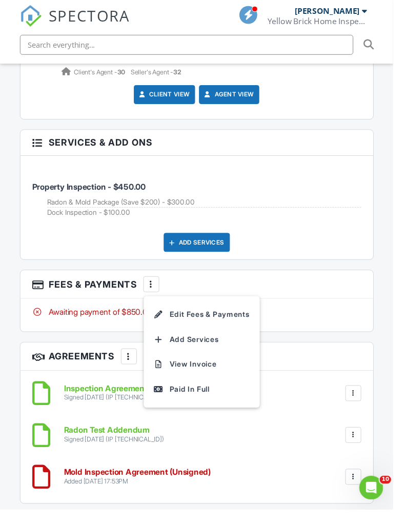
click at [323, 284] on h3 "Fees & Payments More Edit Fees & Payments Add Services View Invoice Paid In Full" at bounding box center [203, 293] width 364 height 29
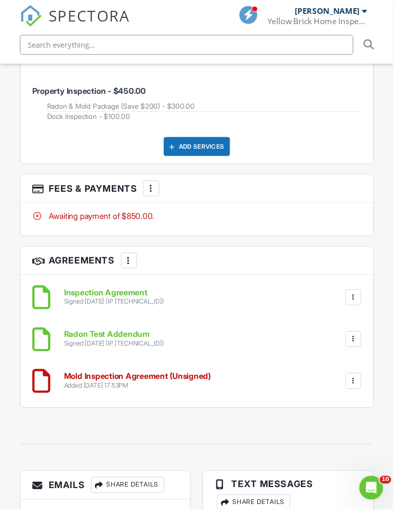
scroll to position [1733, 0]
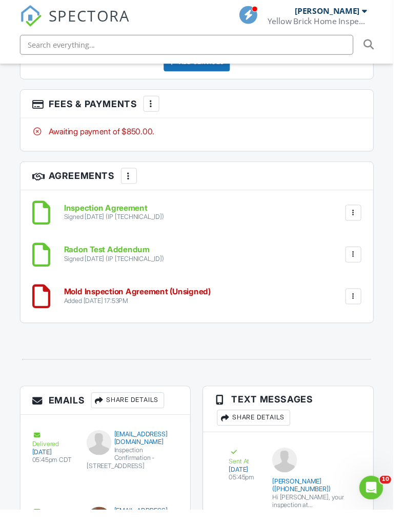
click at [366, 308] on div at bounding box center [364, 305] width 16 height 16
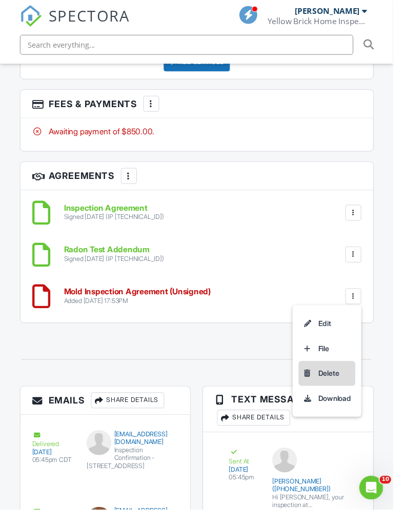
click at [332, 379] on li "Delete" at bounding box center [337, 385] width 58 height 26
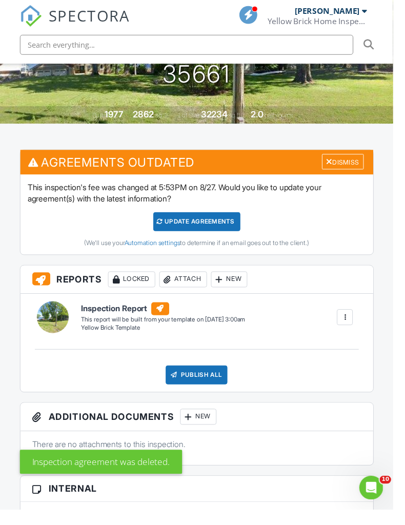
scroll to position [205, 0]
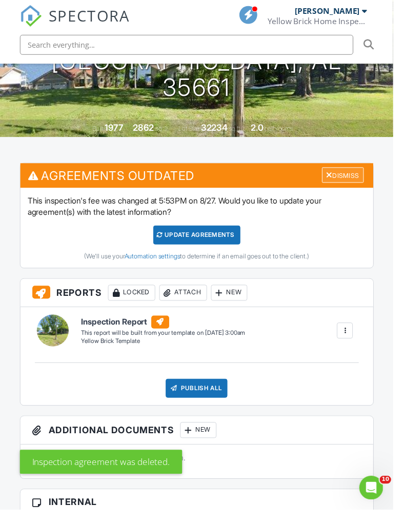
click at [355, 184] on div "Dismiss" at bounding box center [353, 180] width 43 height 16
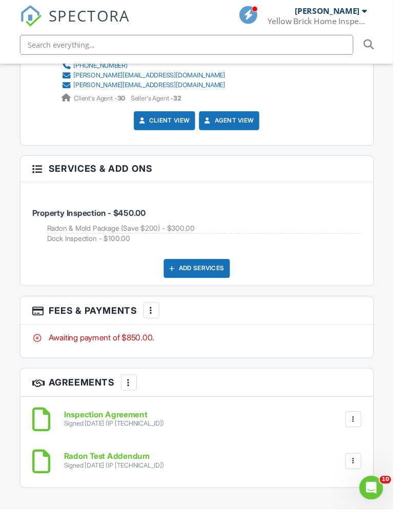
scroll to position [1427, 0]
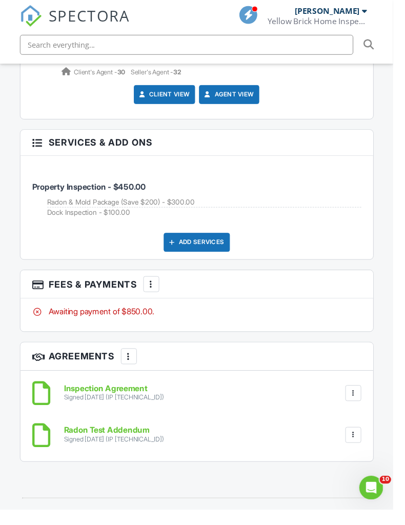
click at [156, 292] on div at bounding box center [156, 293] width 10 height 10
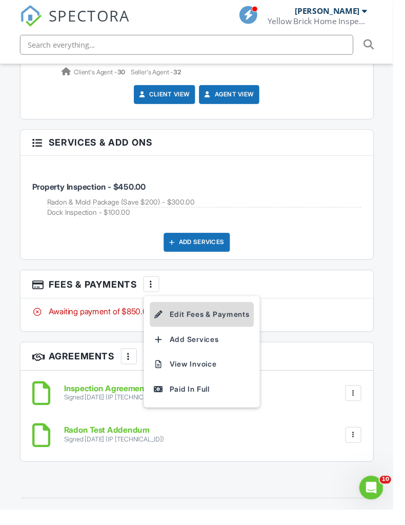
click at [243, 325] on li "Edit Fees & Payments" at bounding box center [207, 324] width 107 height 26
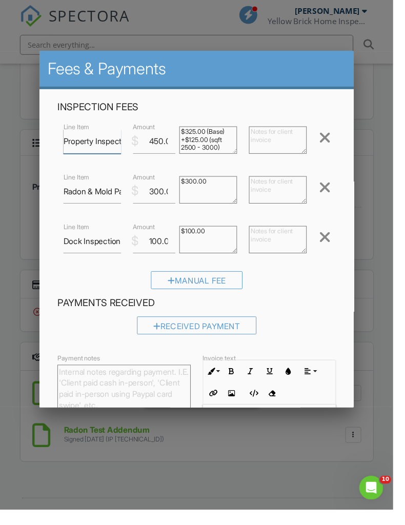
scroll to position [11, 0]
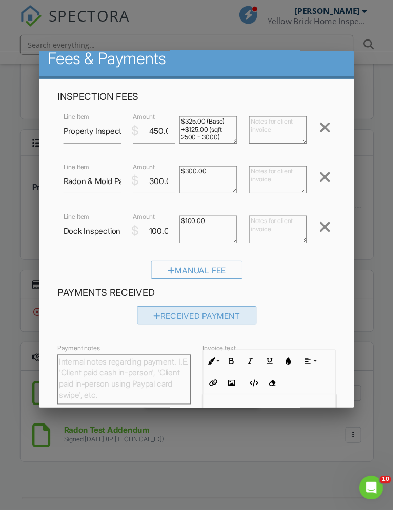
click at [232, 330] on div "Received Payment" at bounding box center [203, 325] width 124 height 18
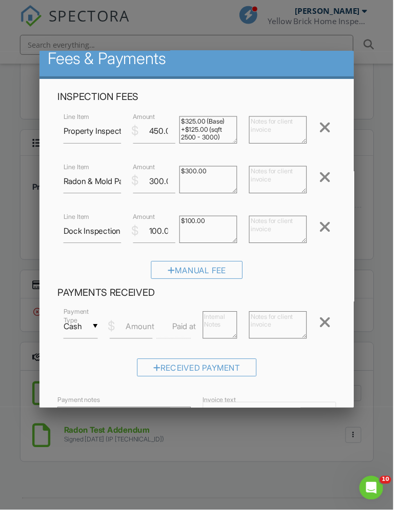
click at [101, 339] on div "▼ Cash Cash Check On-Site Card Other Cash Check On-Site Card Other" at bounding box center [82, 336] width 35 height 25
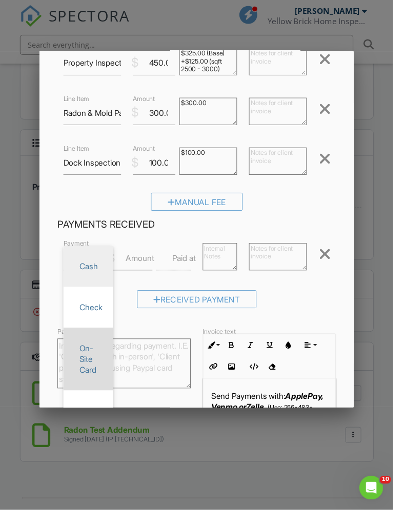
scroll to position [82, 0]
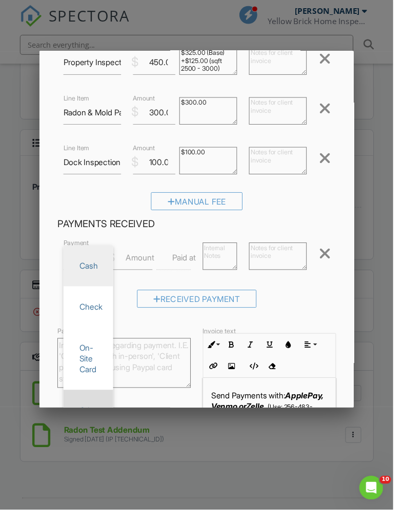
click at [92, 426] on span "Other" at bounding box center [90, 423] width 35 height 26
type input "Other"
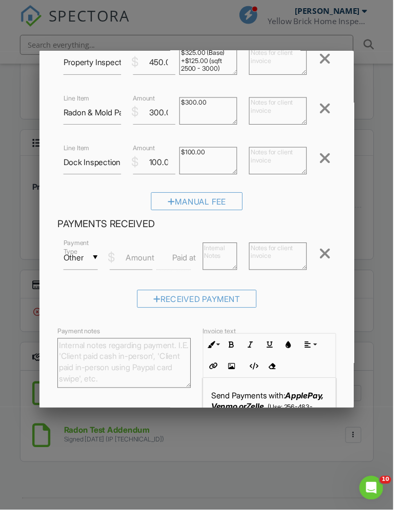
click at [145, 270] on label "Amount" at bounding box center [143, 265] width 29 height 11
click at [145, 270] on input "Amount" at bounding box center [135, 265] width 44 height 25
type input "575"
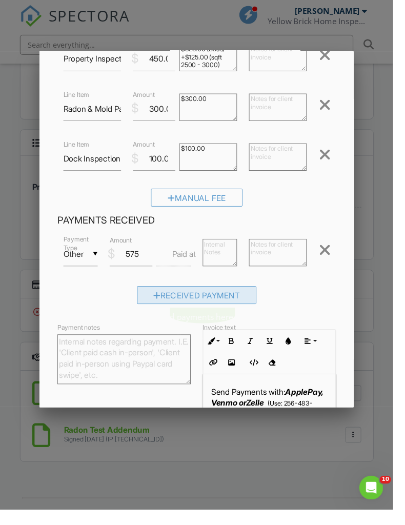
click at [236, 309] on div "Received Payment" at bounding box center [203, 304] width 124 height 18
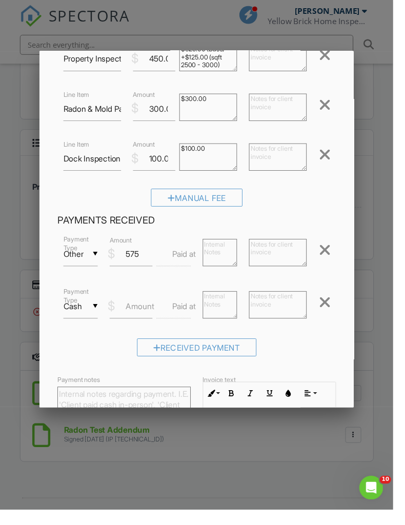
click at [341, 310] on div at bounding box center [334, 311] width 12 height 16
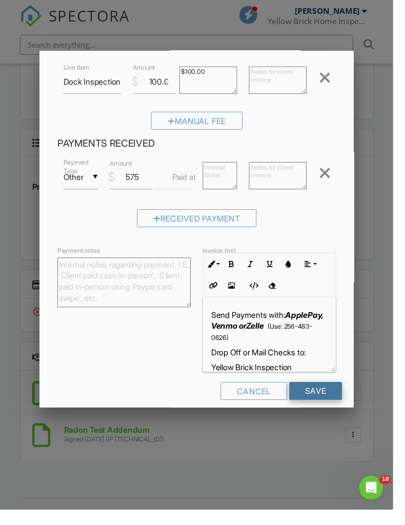
scroll to position [164, 0]
click at [334, 403] on input "Save" at bounding box center [325, 404] width 54 height 18
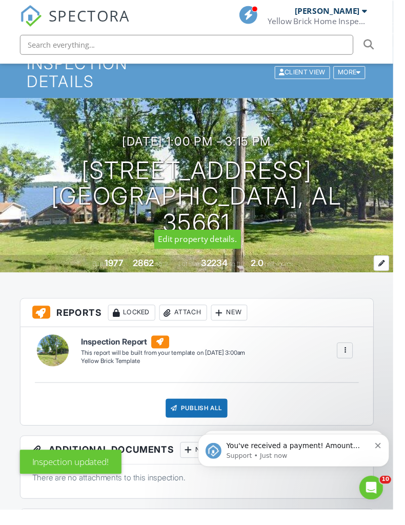
scroll to position [72, 0]
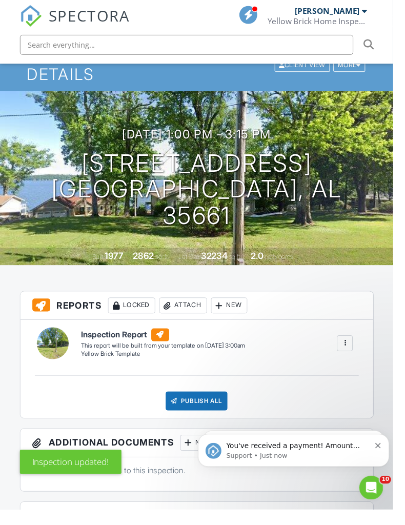
click at [386, 446] on icon "Dismiss notification" at bounding box center [384, 447] width 6 height 6
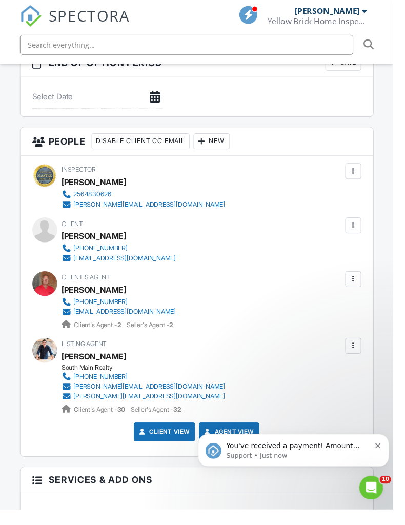
scroll to position [1095, 0]
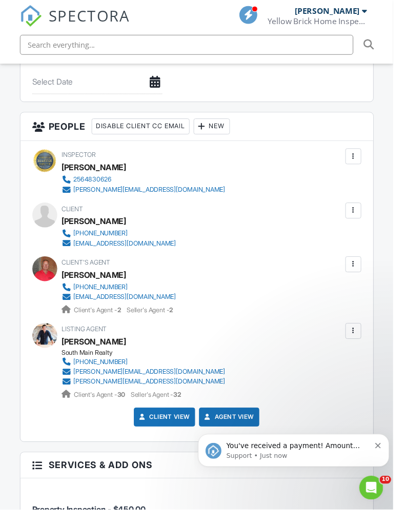
click at [385, 449] on icon "Dismiss notification" at bounding box center [384, 447] width 6 height 6
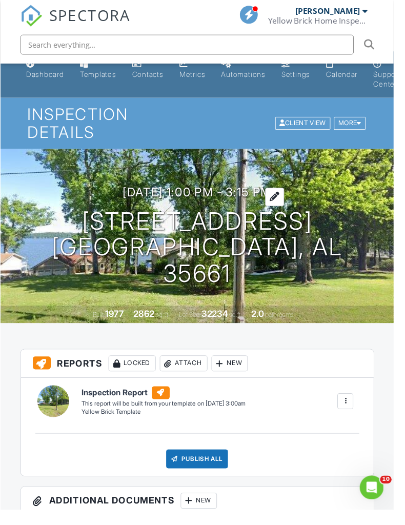
scroll to position [0, 0]
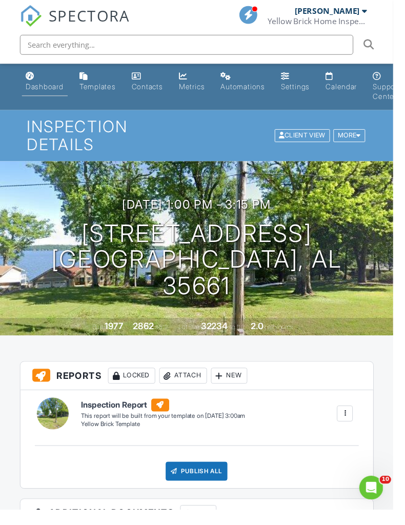
click at [49, 90] on div "Dashboard" at bounding box center [46, 89] width 39 height 9
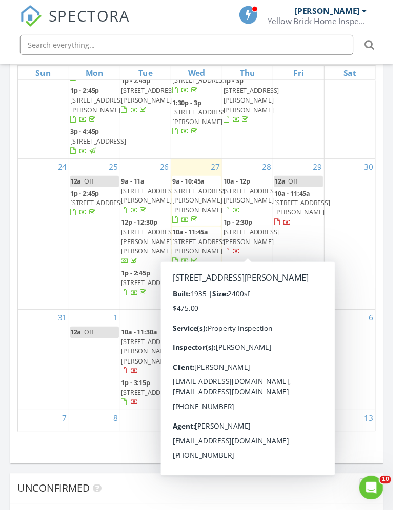
scroll to position [64, 0]
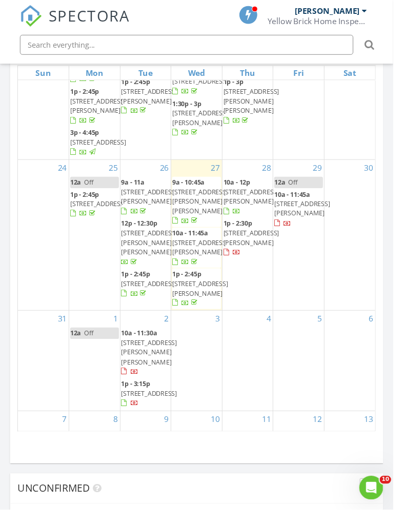
click at [151, 349] on span "[STREET_ADDRESS][PERSON_NAME][PERSON_NAME]" at bounding box center [153, 362] width 57 height 29
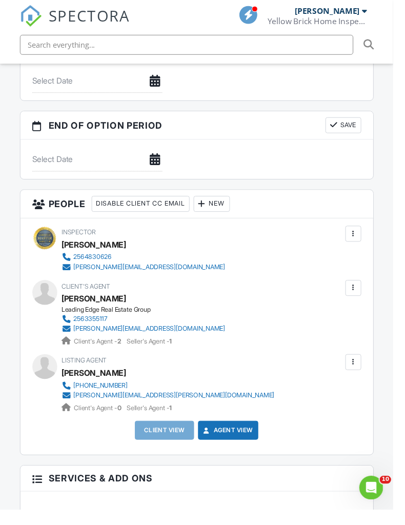
scroll to position [1031, 0]
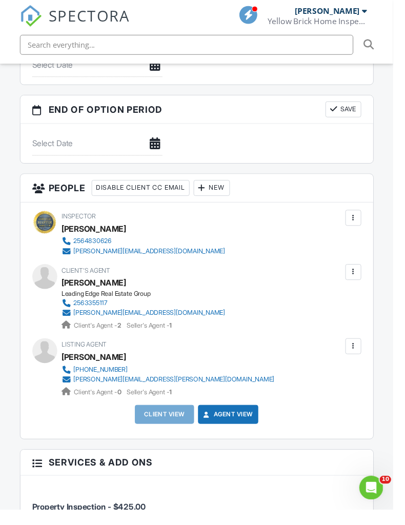
click at [231, 192] on div "New" at bounding box center [218, 194] width 37 height 16
click at [245, 226] on li "Client" at bounding box center [261, 225] width 101 height 26
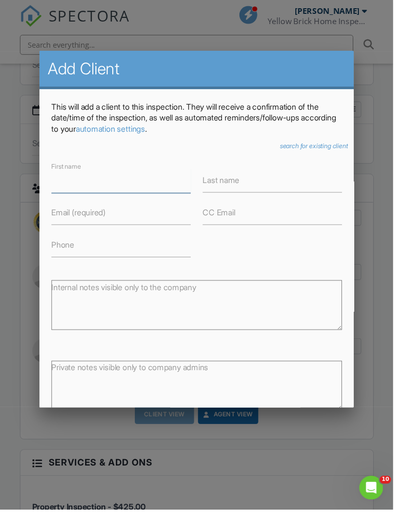
click at [185, 187] on input "First name" at bounding box center [125, 186] width 144 height 25
type input "[PERSON_NAME]"
type input "Hall"
click at [158, 224] on input "Email (required)" at bounding box center [125, 219] width 144 height 25
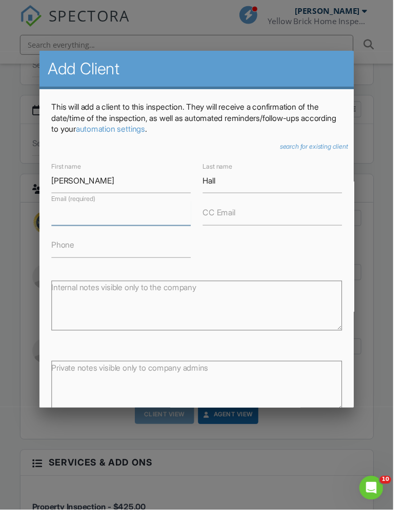
paste input "[EMAIL_ADDRESS][DOMAIN_NAME]"
type input "[EMAIL_ADDRESS][DOMAIN_NAME]"
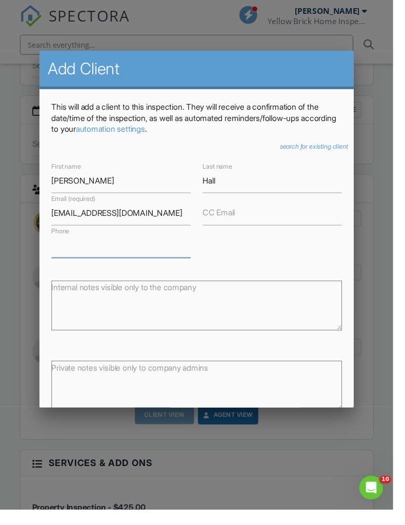
click at [128, 257] on input "Phone" at bounding box center [125, 253] width 144 height 25
paste input "[PHONE_NUMBER]"
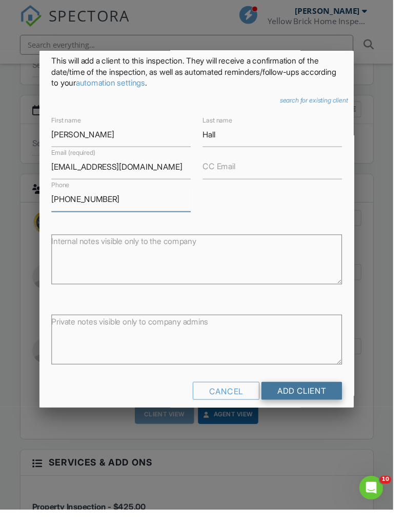
scroll to position [47, 0]
type input "[PHONE_NUMBER]"
click at [320, 403] on input "Add Client" at bounding box center [310, 403] width 83 height 18
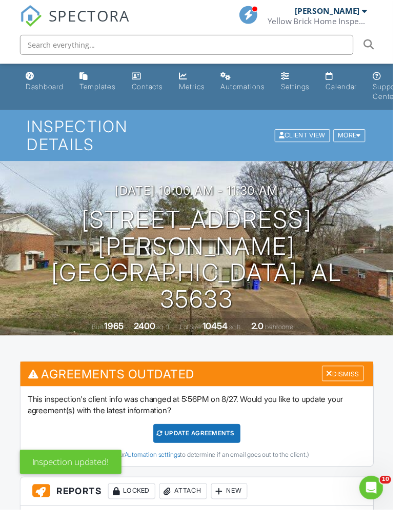
drag, startPoint x: 320, startPoint y: 434, endPoint x: 312, endPoint y: 364, distance: 70.2
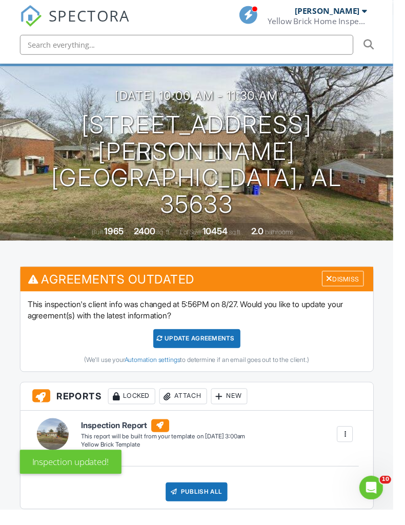
scroll to position [122, 0]
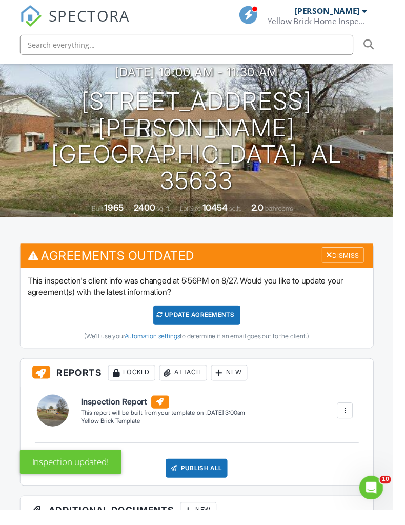
click at [237, 324] on div "Update Agreements" at bounding box center [203, 324] width 90 height 19
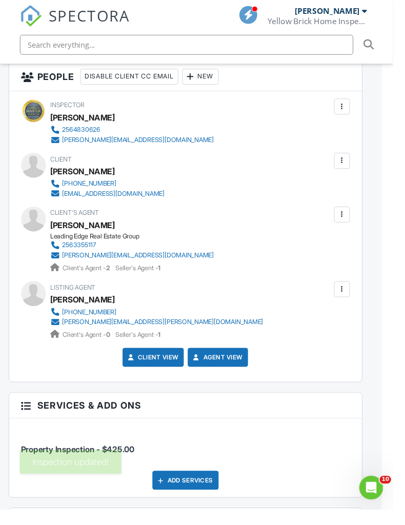
scroll to position [1126, 12]
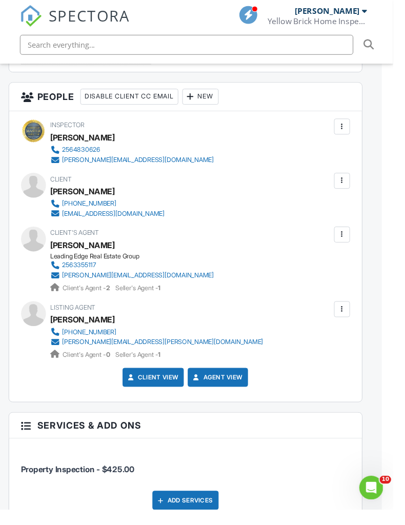
click at [351, 186] on div at bounding box center [352, 186] width 10 height 10
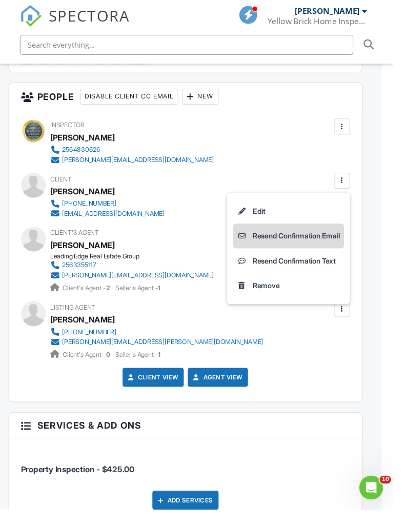
click at [319, 242] on li "Resend Confirmation Email" at bounding box center [297, 243] width 114 height 26
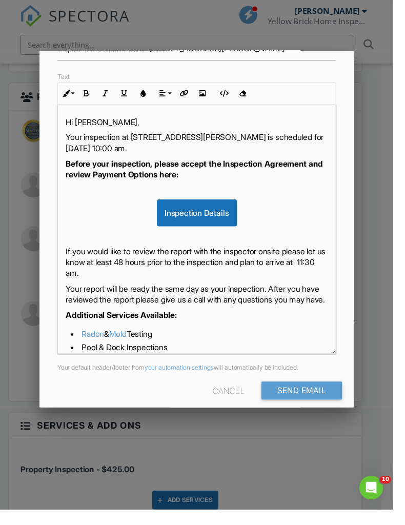
scroll to position [125, 0]
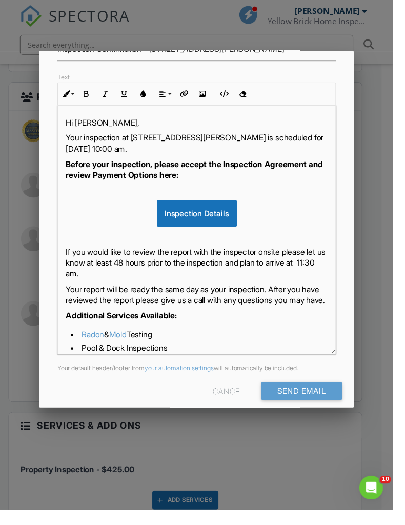
click at [332, 408] on input "Send Email" at bounding box center [310, 403] width 83 height 18
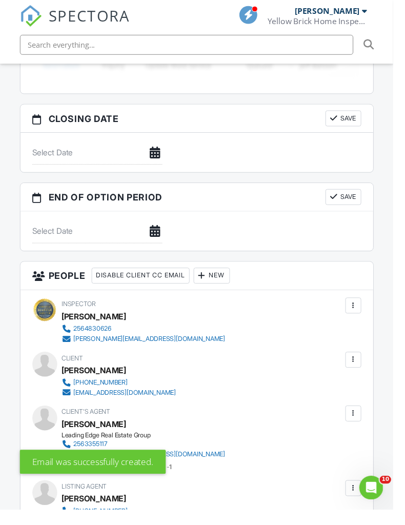
scroll to position [991, 0]
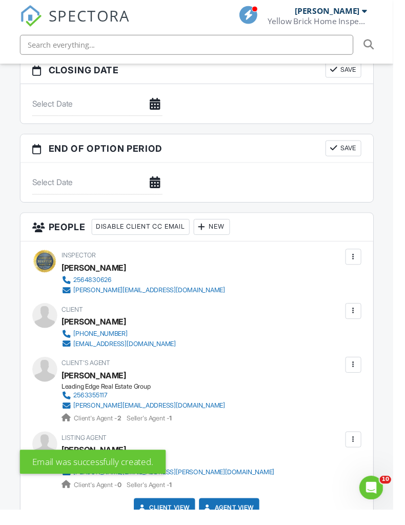
click at [367, 321] on div at bounding box center [364, 321] width 10 height 10
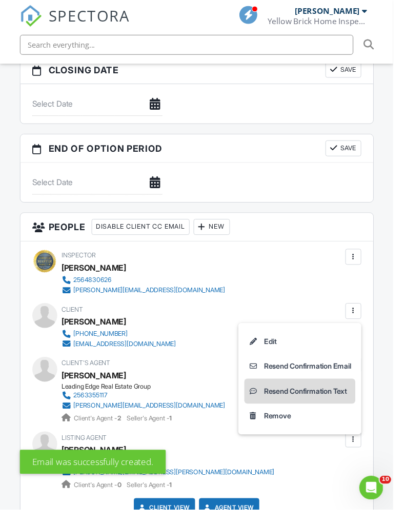
click at [322, 398] on li "Resend Confirmation Text" at bounding box center [309, 403] width 114 height 26
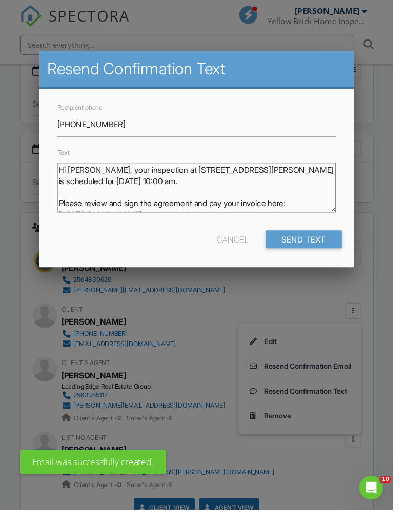
click at [331, 248] on input "Send Text" at bounding box center [313, 247] width 79 height 18
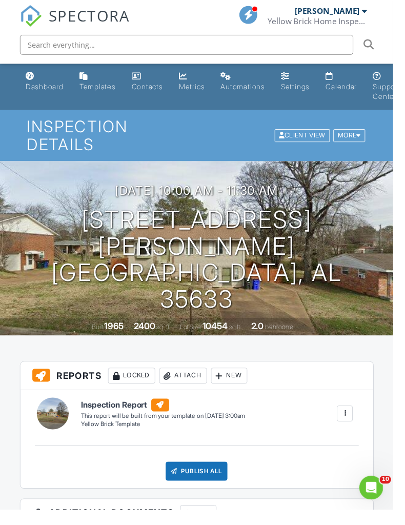
click at [43, 87] on div "Dashboard" at bounding box center [46, 89] width 39 height 9
